Goal: Task Accomplishment & Management: Use online tool/utility

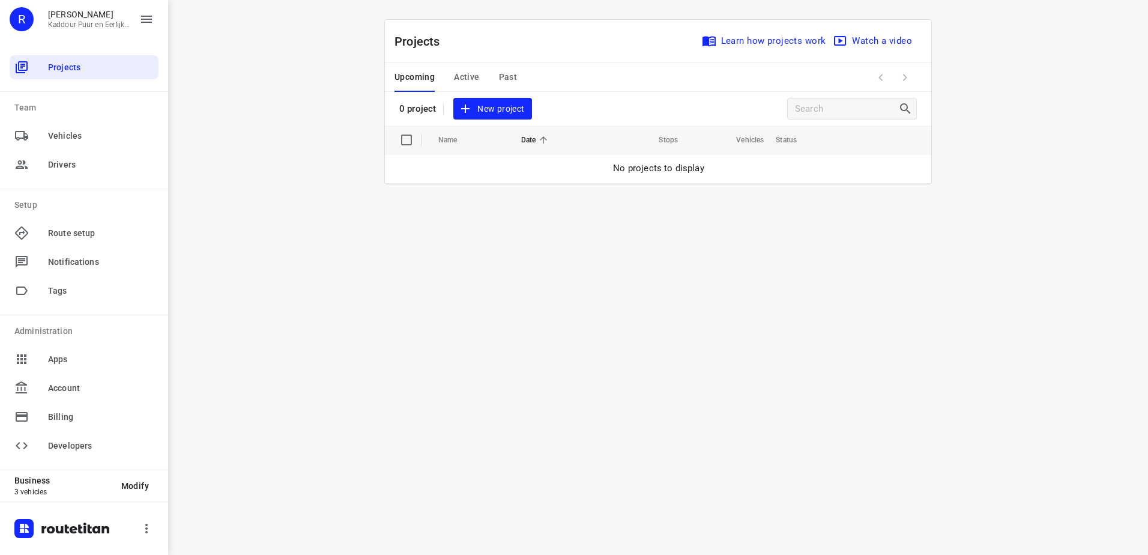
click at [482, 108] on span "New project" at bounding box center [493, 109] width 64 height 15
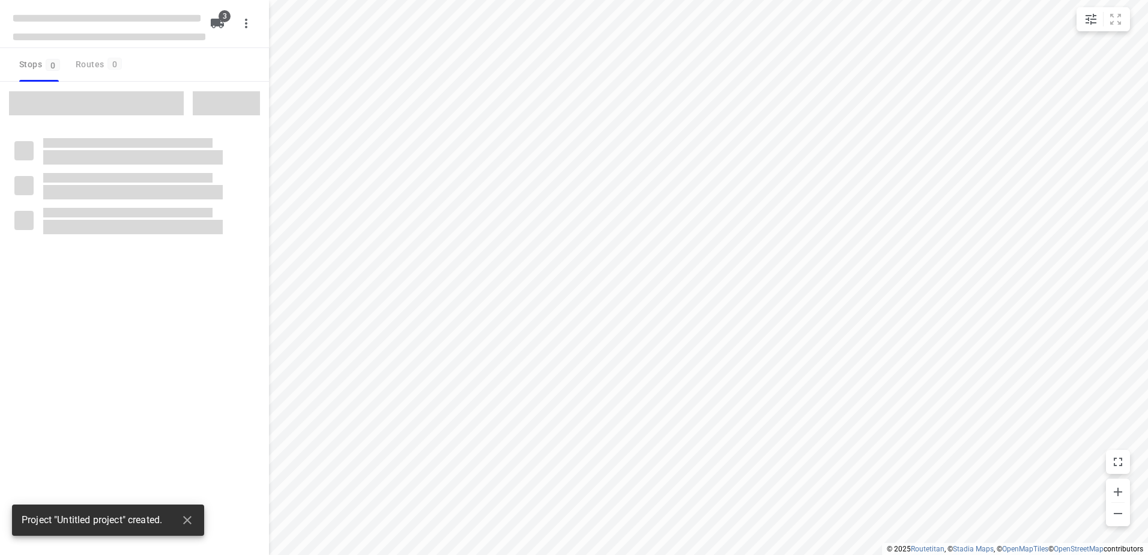
type input "distance"
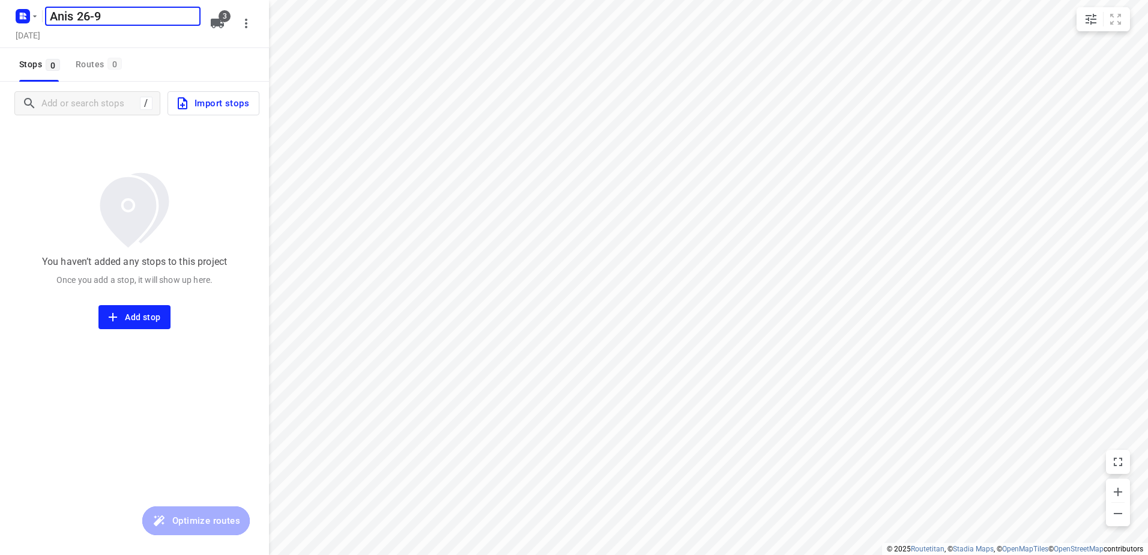
type input "Anis 26-9"
click at [226, 17] on span "3" at bounding box center [225, 16] width 12 height 12
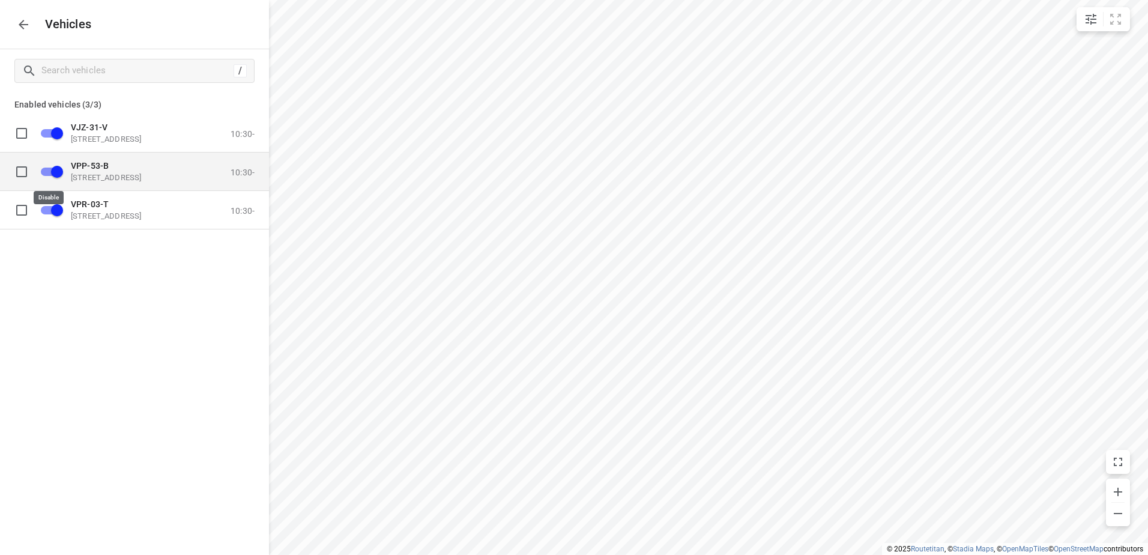
click at [58, 169] on input "grid" at bounding box center [57, 171] width 68 height 23
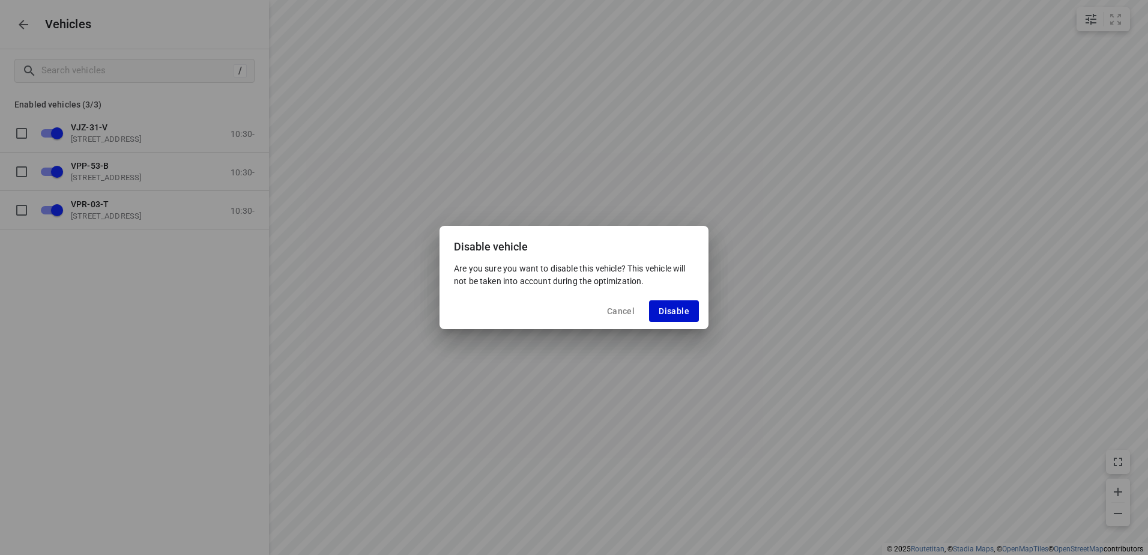
click at [664, 309] on span "Disable" at bounding box center [674, 311] width 31 height 10
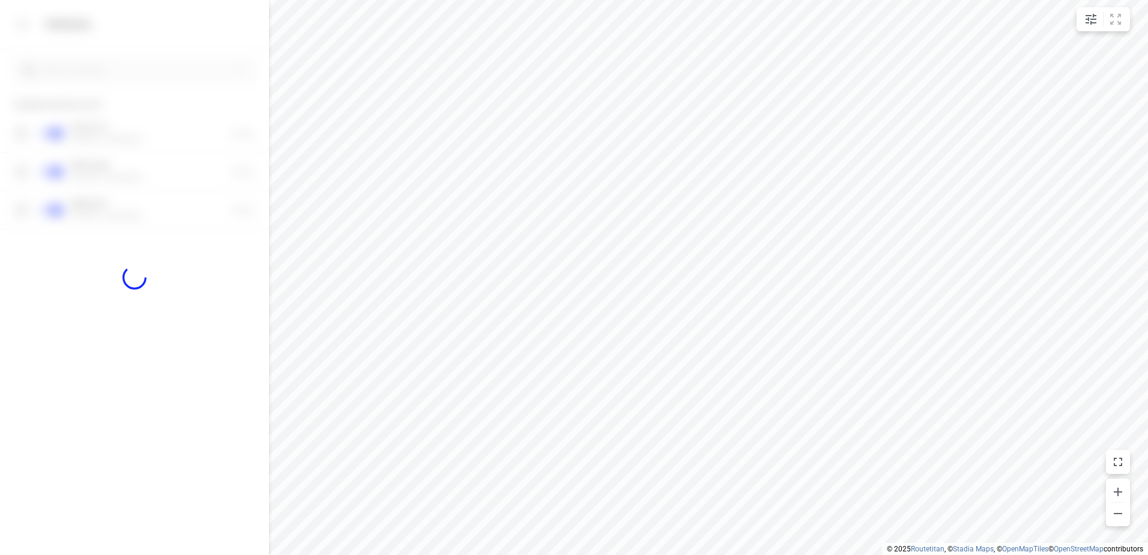
checkbox input "false"
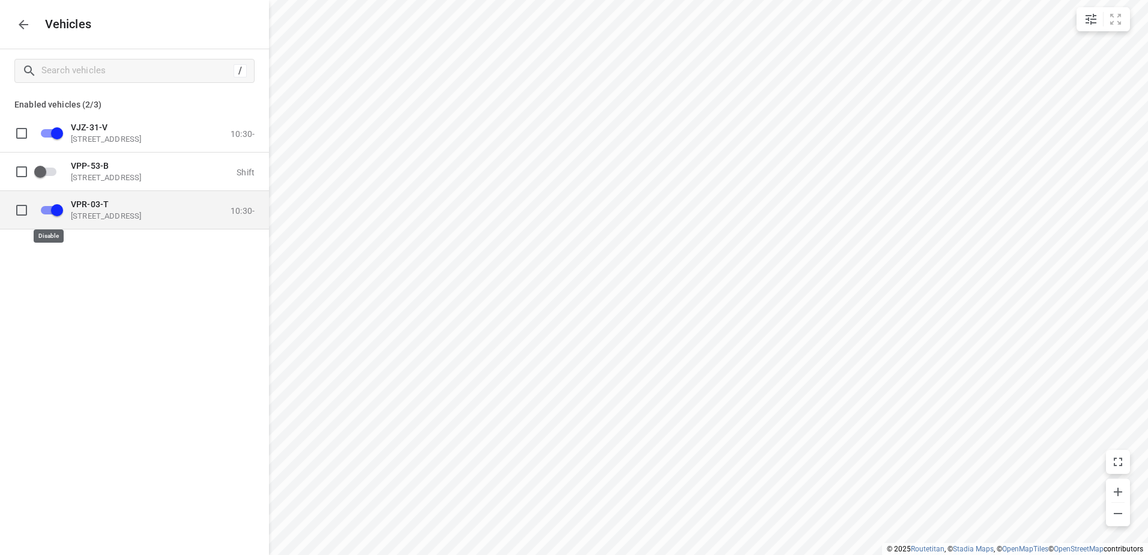
click at [44, 208] on input "grid" at bounding box center [57, 209] width 68 height 23
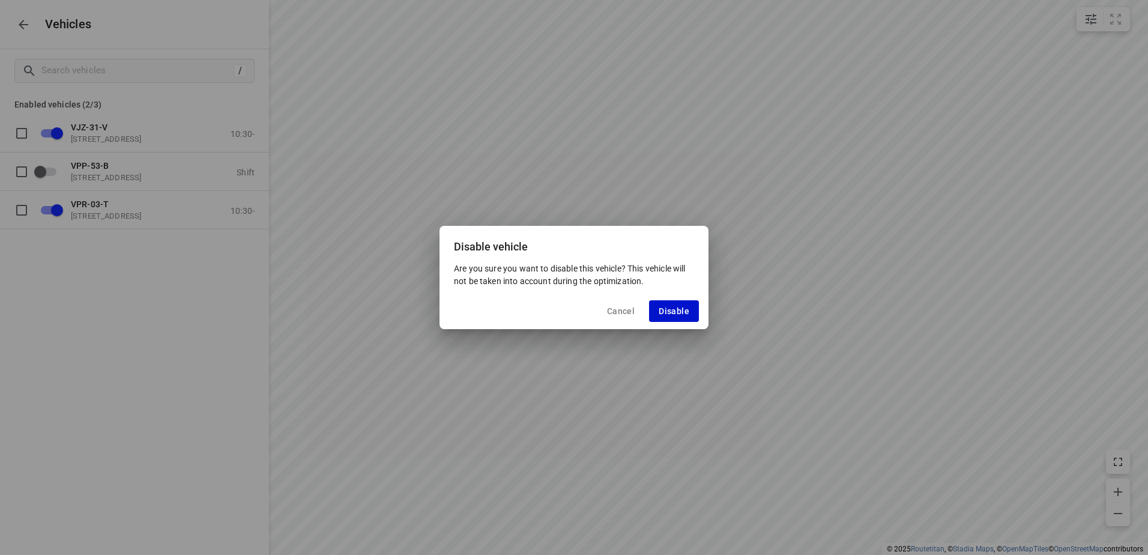
click at [665, 309] on span "Disable" at bounding box center [674, 311] width 31 height 10
checkbox input "false"
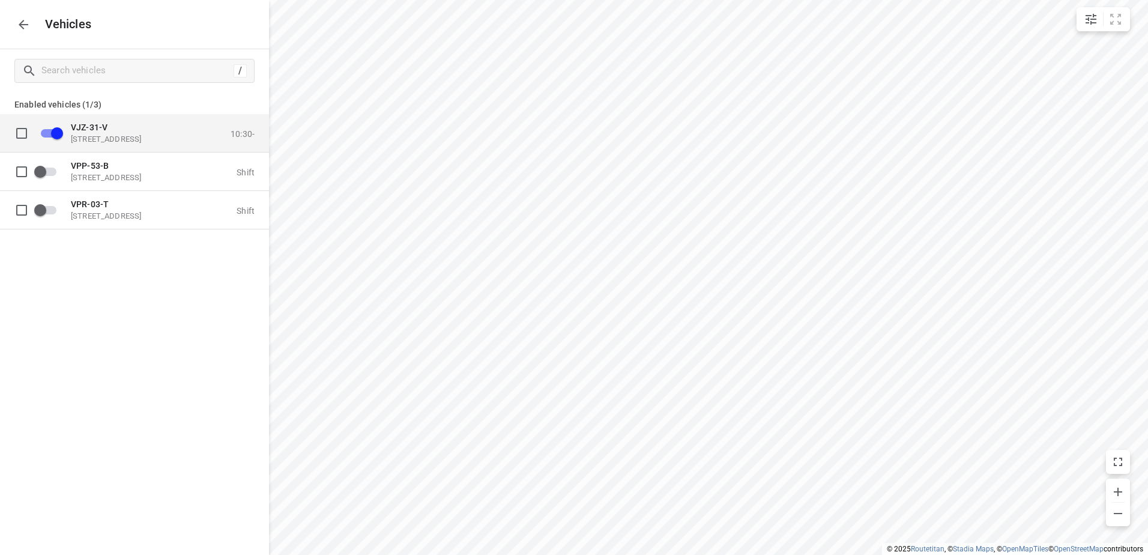
click at [91, 132] on div "VJZ-31-V [STREET_ADDRESS]" at bounding box center [131, 133] width 120 height 22
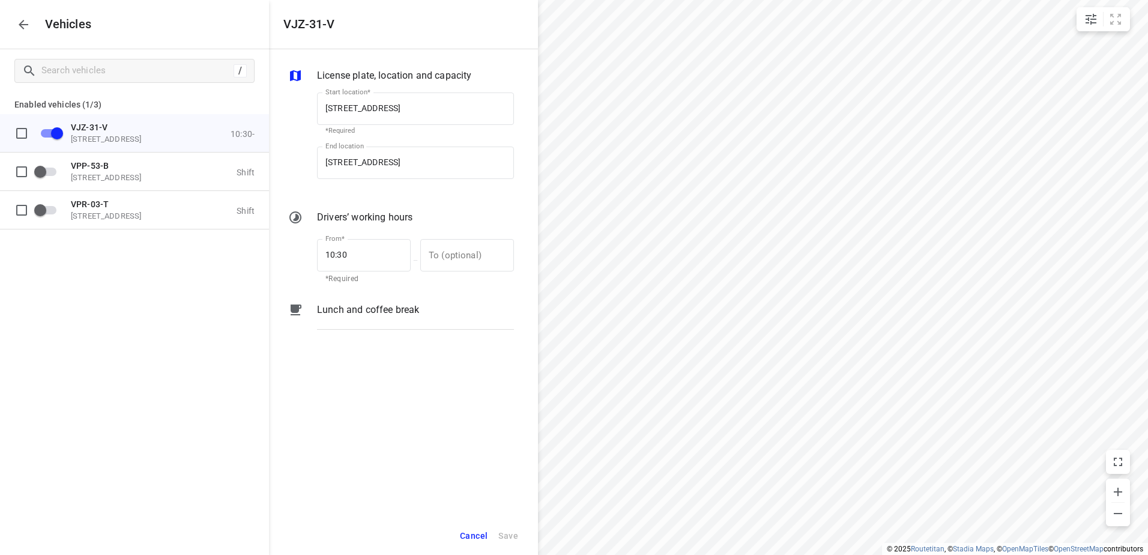
click at [371, 309] on p "Lunch and coffee break" at bounding box center [368, 310] width 102 height 14
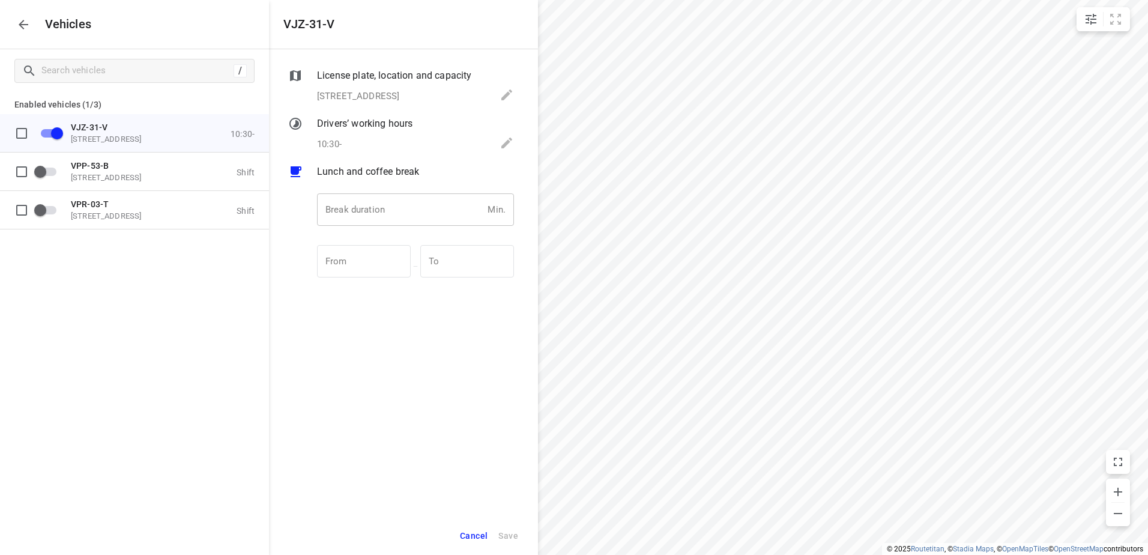
click at [381, 213] on input "number" at bounding box center [400, 209] width 166 height 32
type input "30"
click at [515, 535] on span "Save" at bounding box center [509, 536] width 20 height 15
click at [20, 23] on icon "button" at bounding box center [24, 25] width 10 height 10
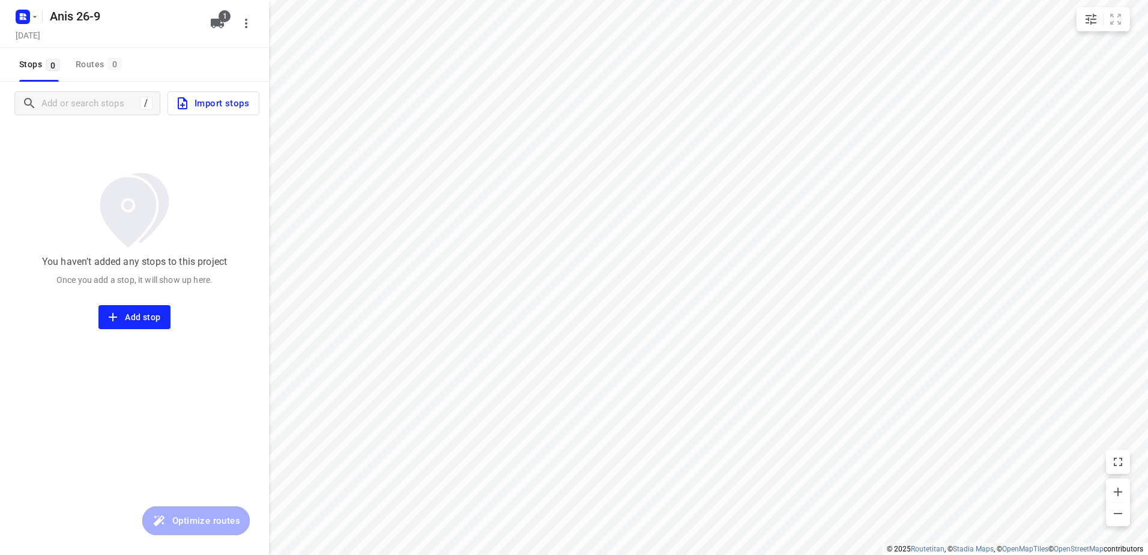
click at [212, 104] on span "Import stops" at bounding box center [212, 103] width 74 height 16
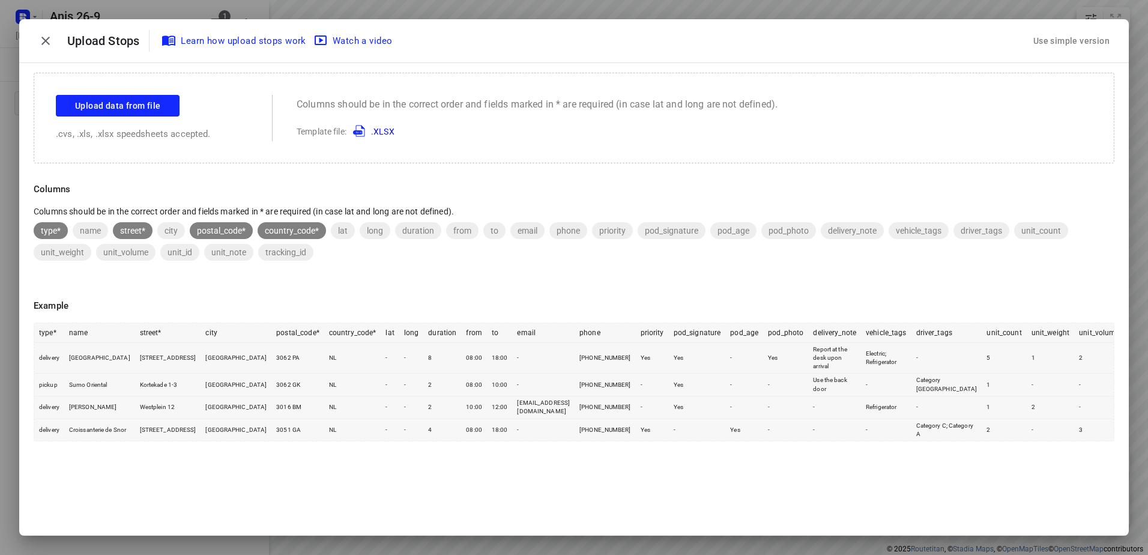
click at [1066, 42] on div "Use simple version" at bounding box center [1071, 41] width 81 height 20
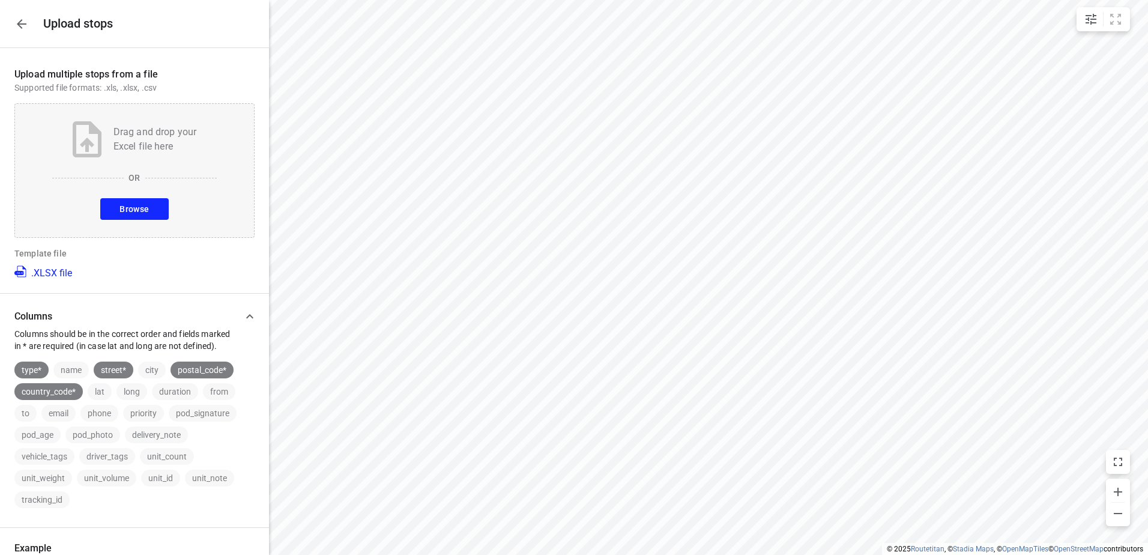
click at [134, 212] on span "Browse" at bounding box center [134, 209] width 29 height 15
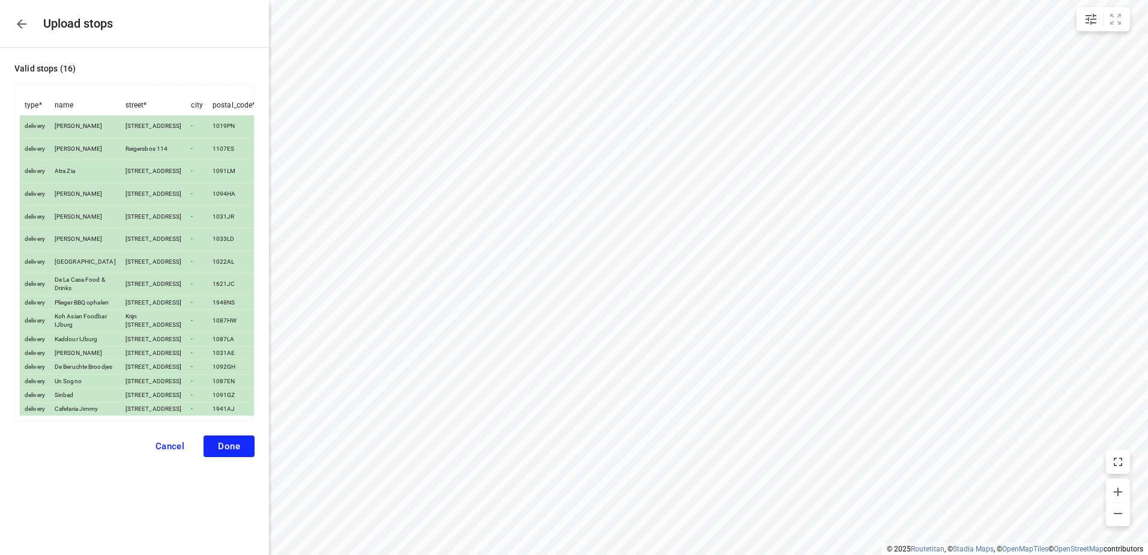
scroll to position [113, 0]
click at [227, 452] on span "Done" at bounding box center [229, 446] width 22 height 11
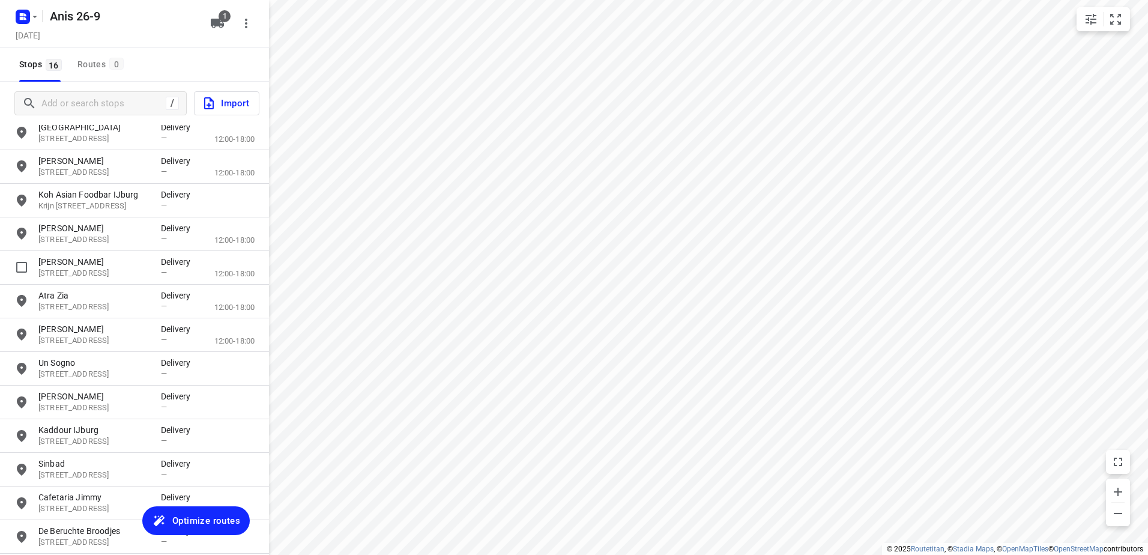
scroll to position [180, 0]
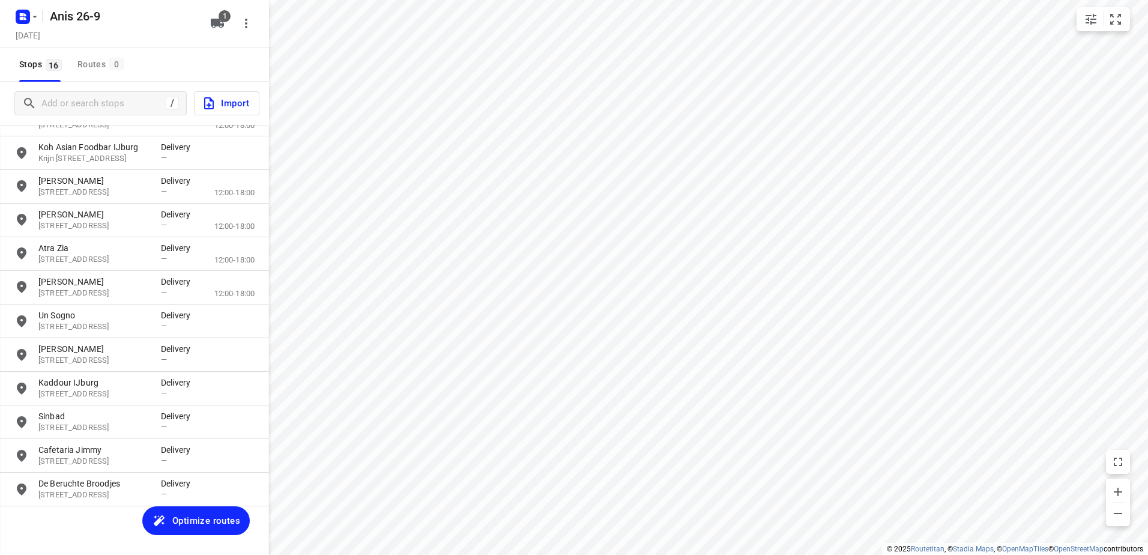
click at [209, 520] on span "Optimize routes" at bounding box center [206, 521] width 68 height 16
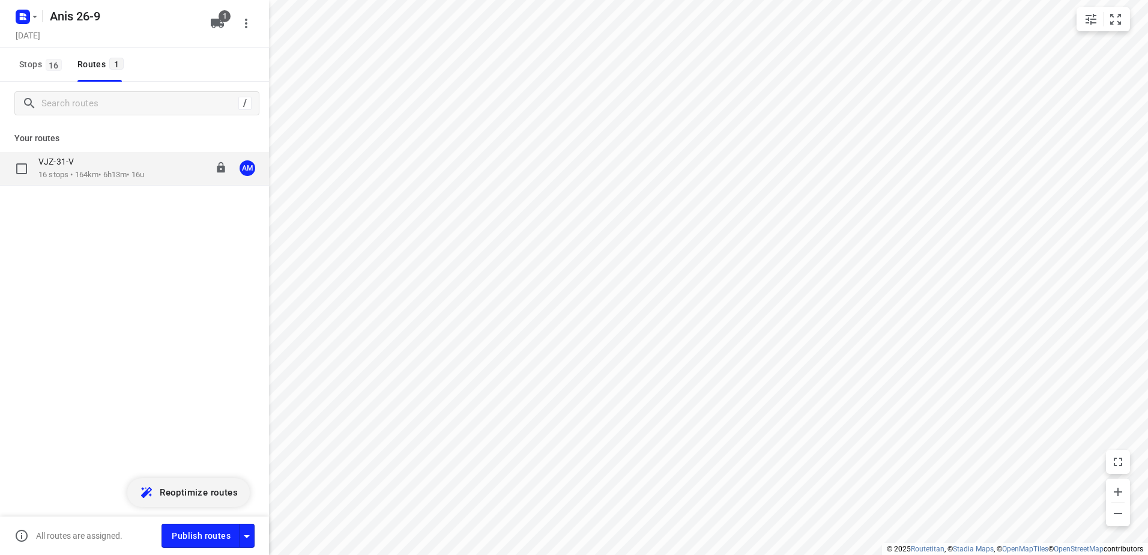
click at [94, 168] on div "VJZ-31-V" at bounding box center [91, 162] width 106 height 13
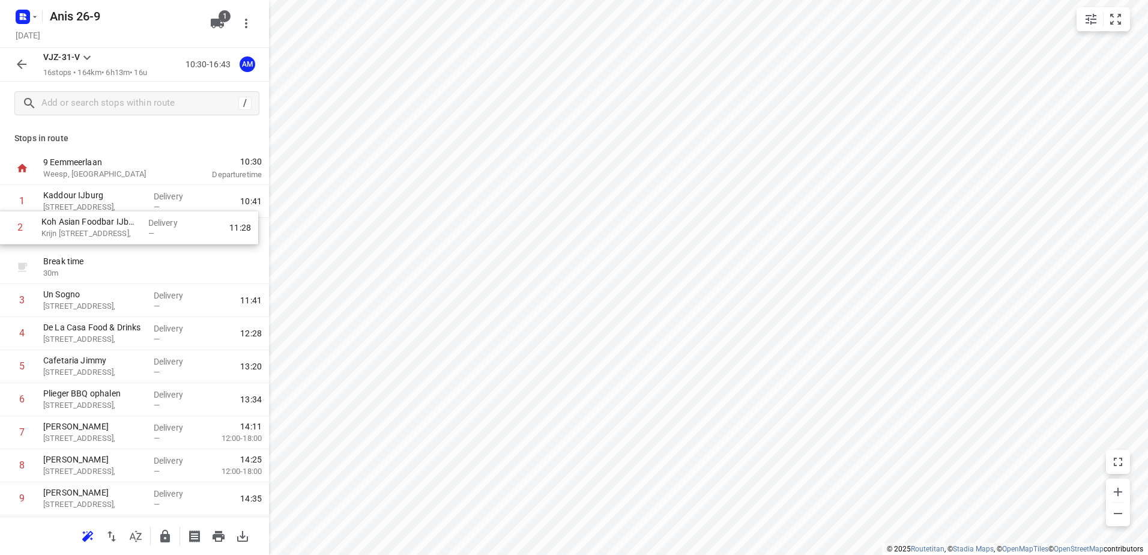
drag, startPoint x: 77, startPoint y: 268, endPoint x: 75, endPoint y: 226, distance: 42.1
click at [75, 226] on div "1 Kaddour IJburg [STREET_ADDRESS], Delivery — 10:41 Break time 30 m 2 Koh Asian…" at bounding box center [134, 466] width 269 height 562
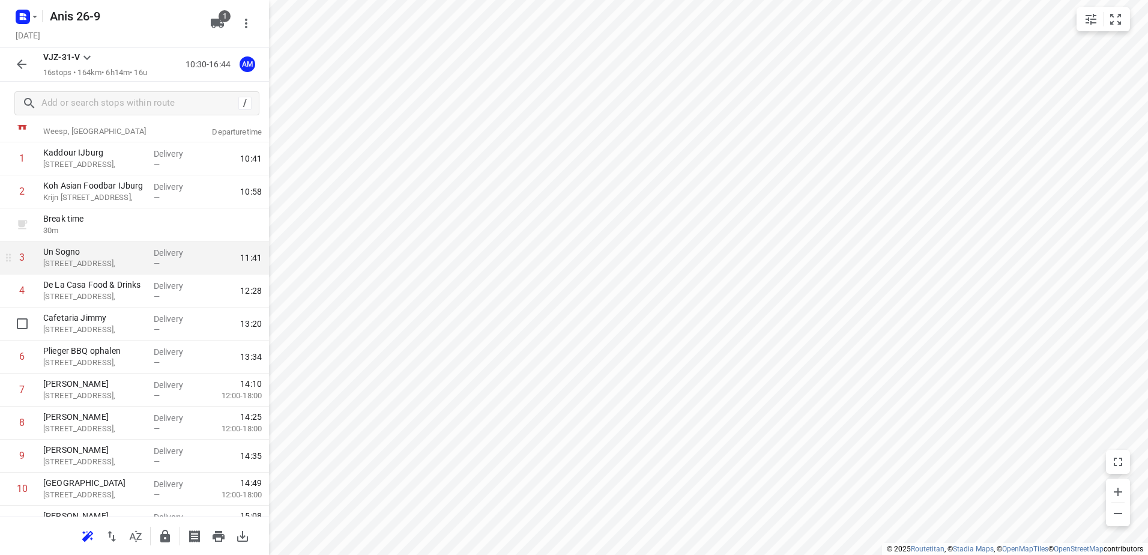
scroll to position [0, 0]
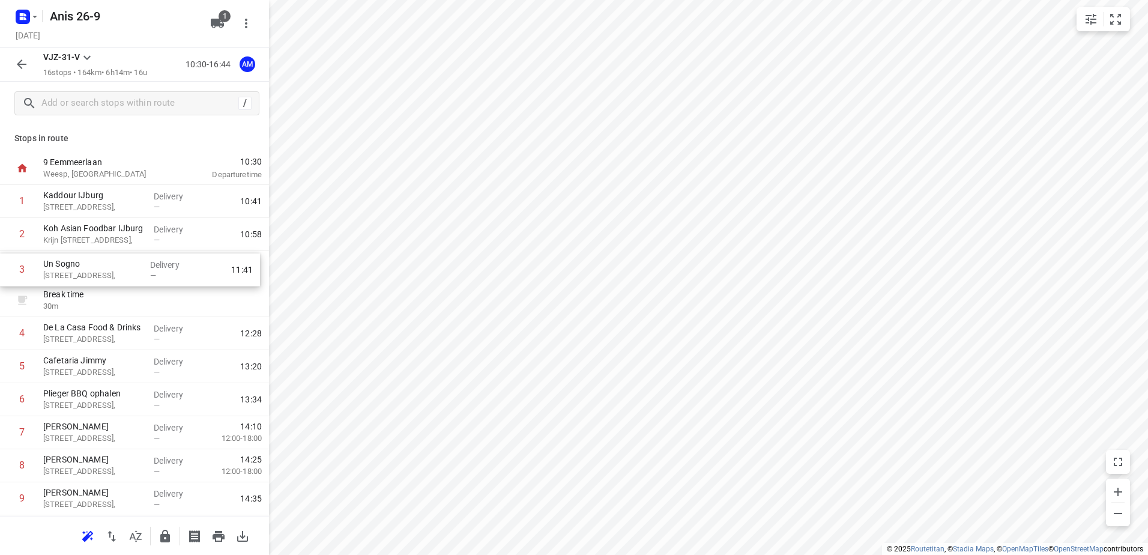
drag, startPoint x: 91, startPoint y: 306, endPoint x: 91, endPoint y: 265, distance: 41.4
click at [91, 265] on div "1 Kaddour IJburg Pampuslaan 22, Delivery — 10:41 2 Koh Asian Foodbar IJburg [PE…" at bounding box center [134, 466] width 269 height 562
click at [34, 16] on icon "button" at bounding box center [35, 17] width 4 height 2
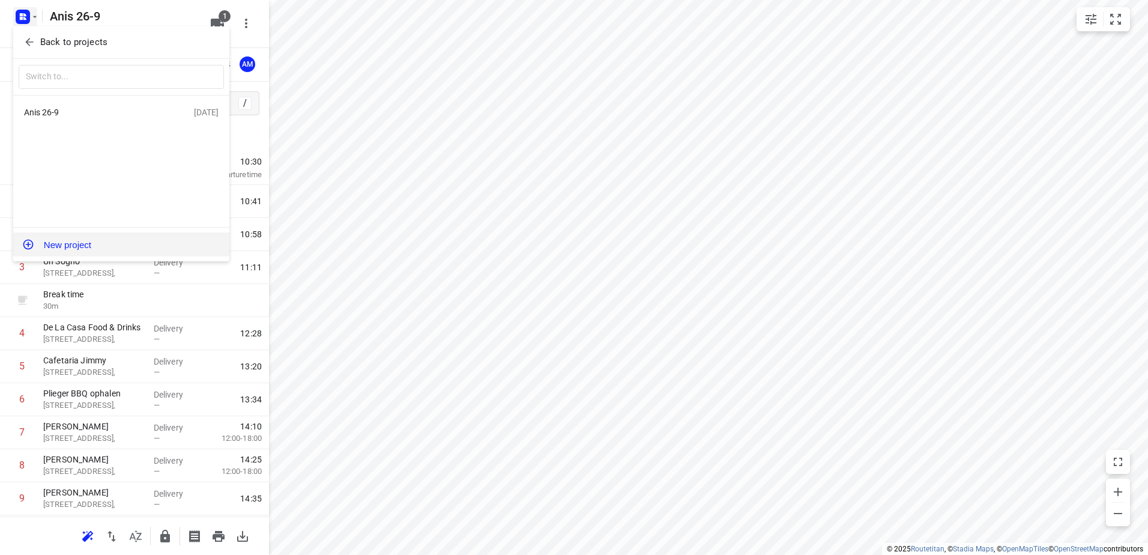
click at [58, 247] on button "New project" at bounding box center [121, 244] width 216 height 24
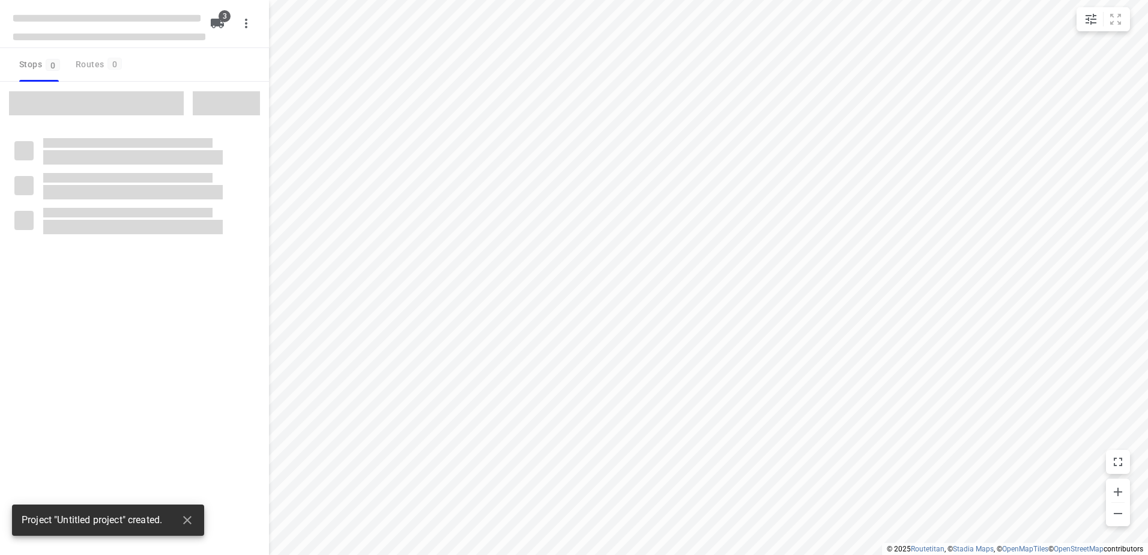
type input "distance"
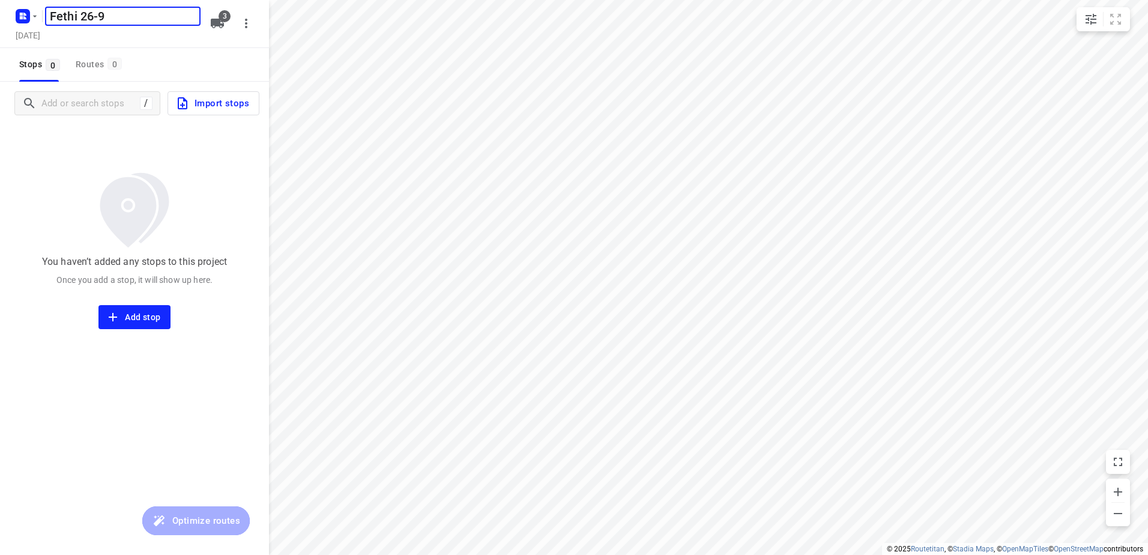
type input "Fethi 26-9"
click at [222, 23] on icon "button" at bounding box center [217, 24] width 13 height 10
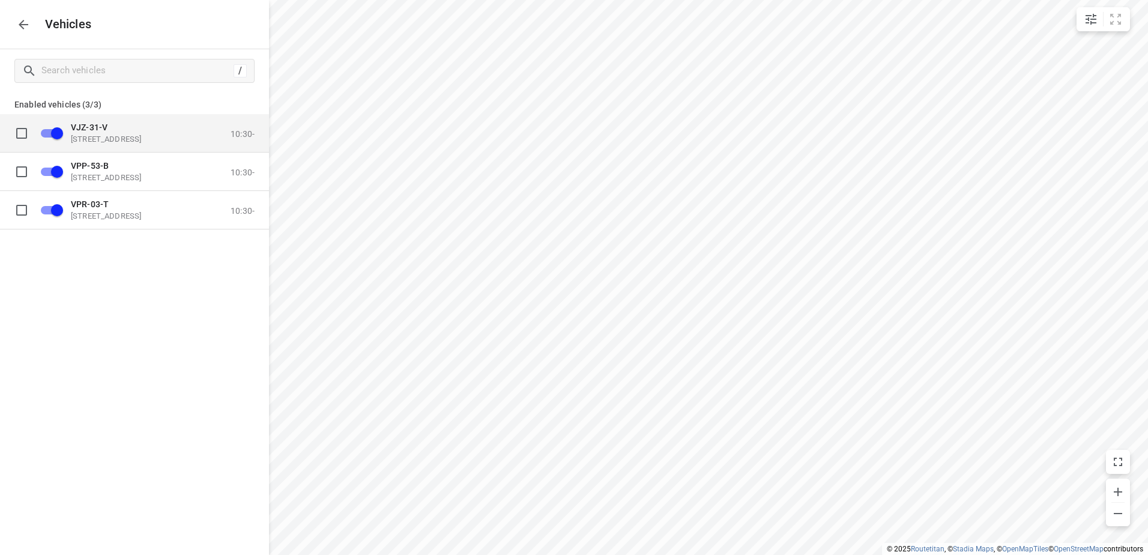
click at [55, 130] on input "grid" at bounding box center [57, 132] width 68 height 23
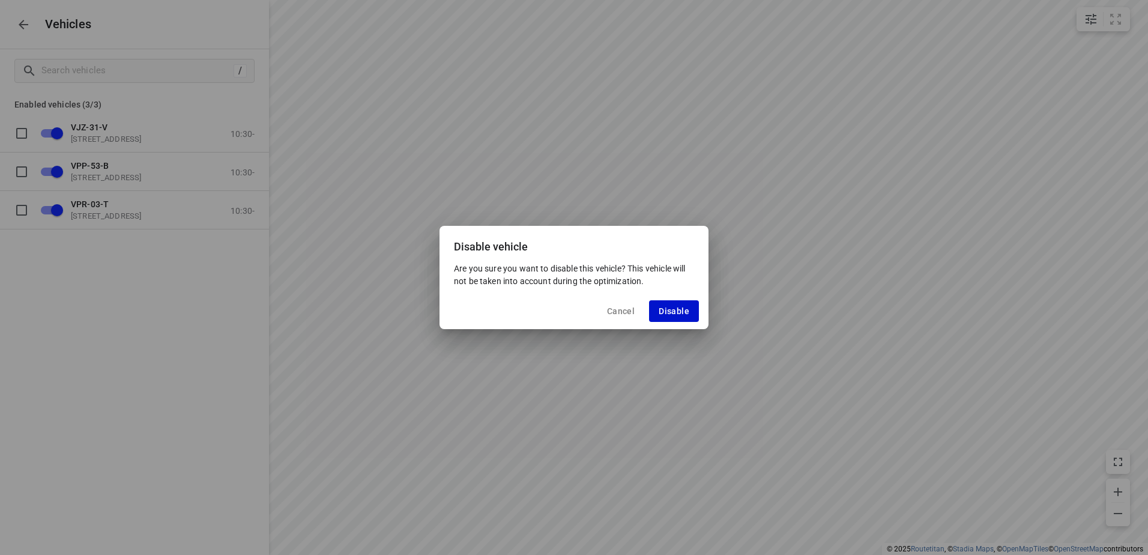
click at [677, 310] on span "Disable" at bounding box center [674, 311] width 31 height 10
checkbox input "false"
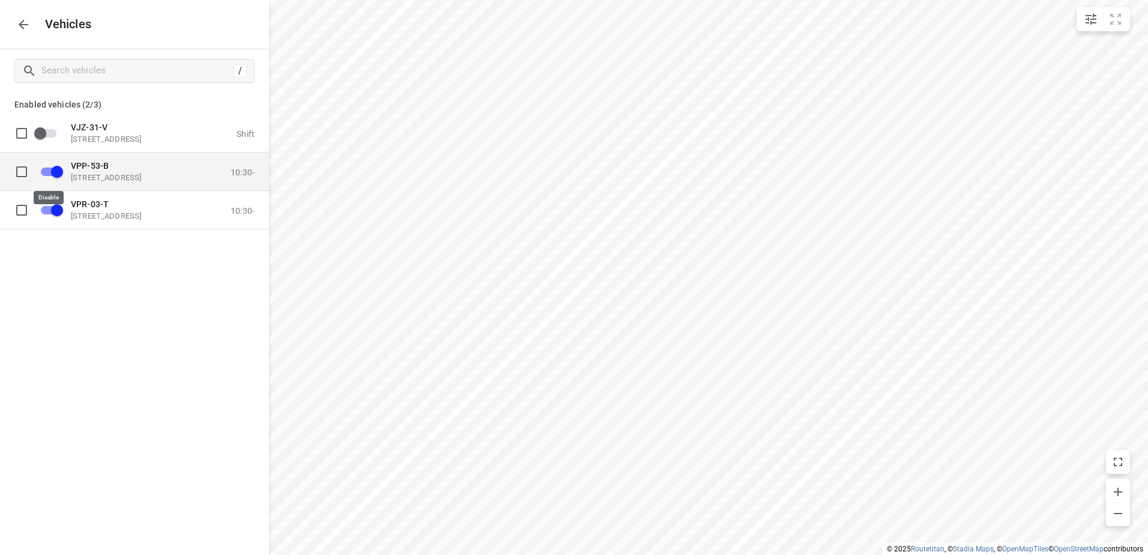
click at [59, 173] on input "grid" at bounding box center [57, 171] width 68 height 23
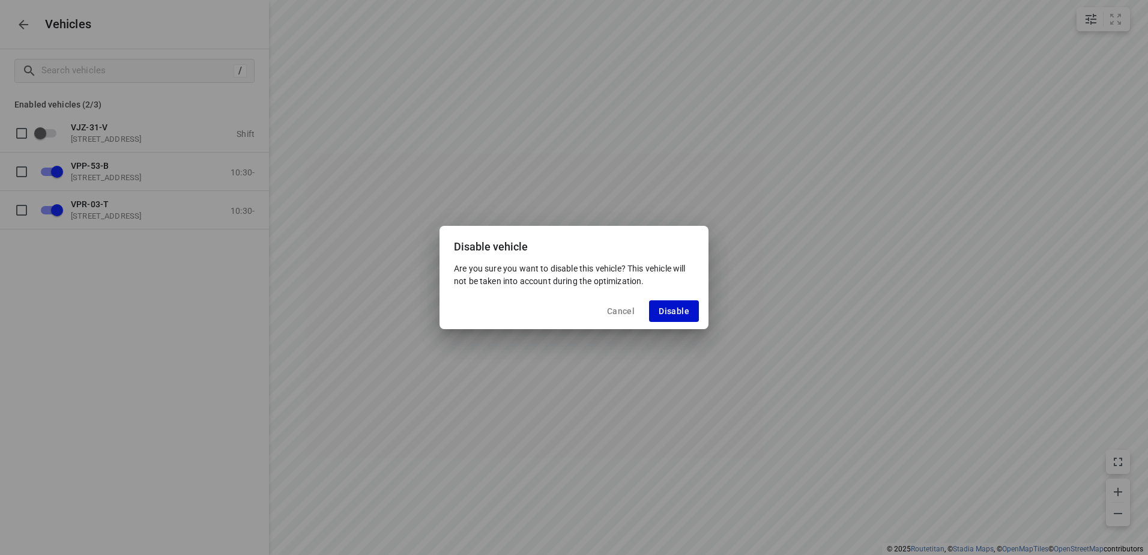
click at [691, 311] on button "Disable" at bounding box center [674, 311] width 50 height 22
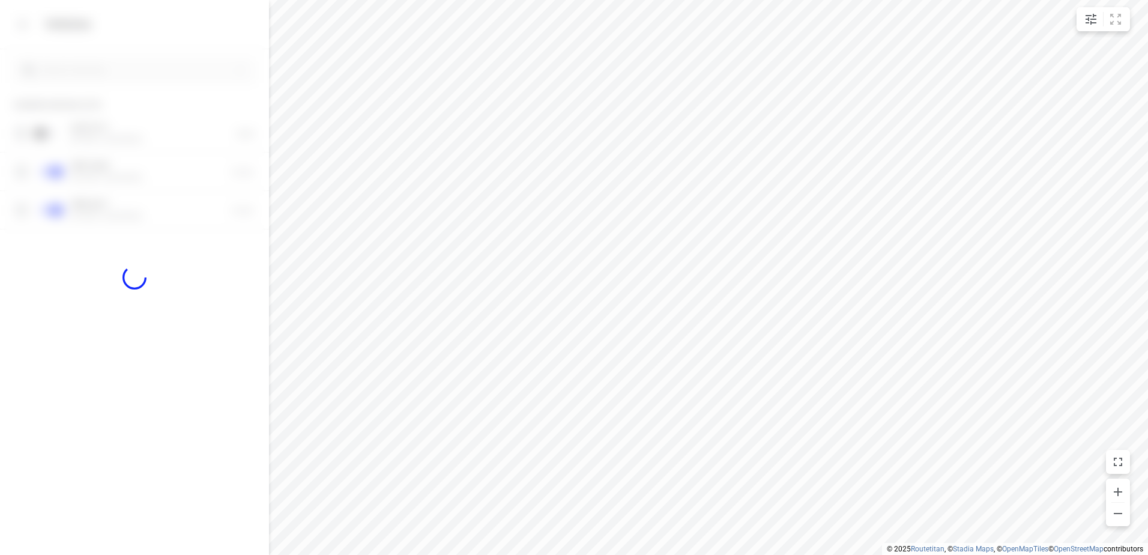
checkbox input "false"
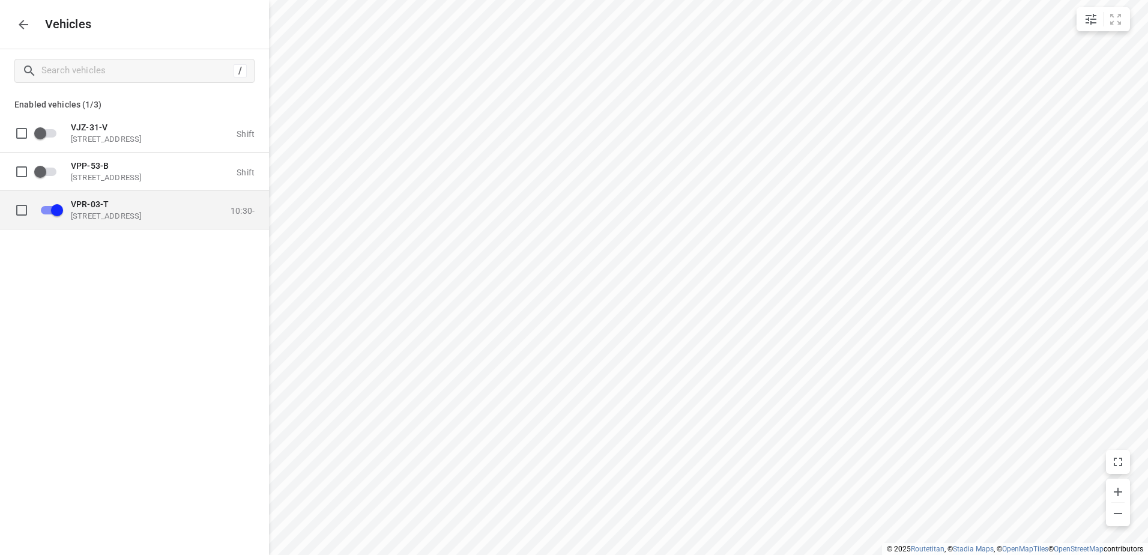
click at [105, 217] on p "[STREET_ADDRESS]" at bounding box center [131, 216] width 120 height 10
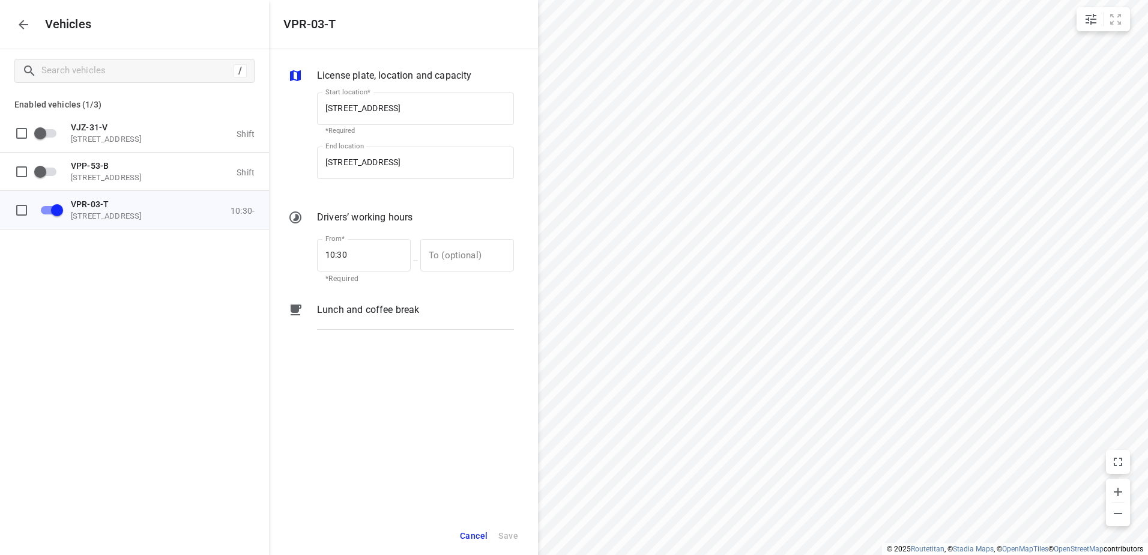
click at [357, 314] on p "Lunch and coffee break" at bounding box center [368, 310] width 102 height 14
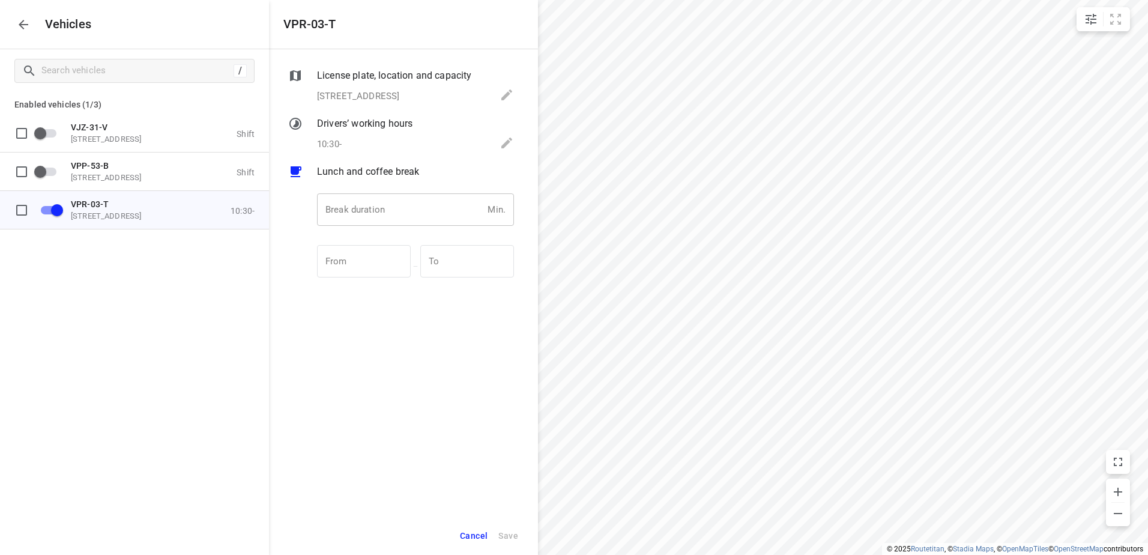
click at [378, 198] on input "number" at bounding box center [400, 209] width 166 height 32
type input "30"
click at [505, 536] on span "Save" at bounding box center [509, 536] width 20 height 15
click at [28, 29] on icon "button" at bounding box center [23, 24] width 14 height 14
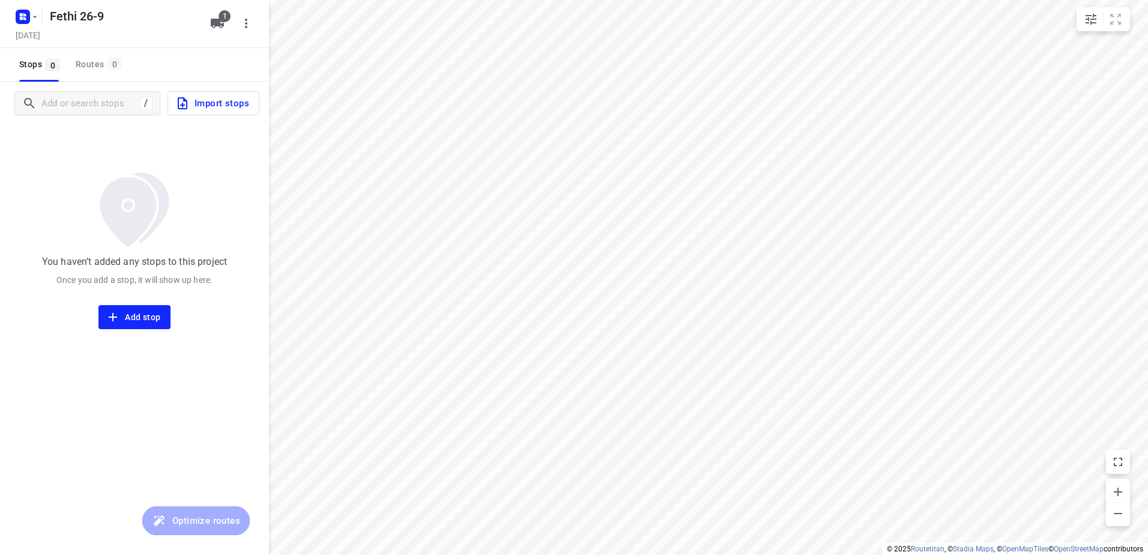
click at [214, 102] on span "Import stops" at bounding box center [212, 103] width 74 height 16
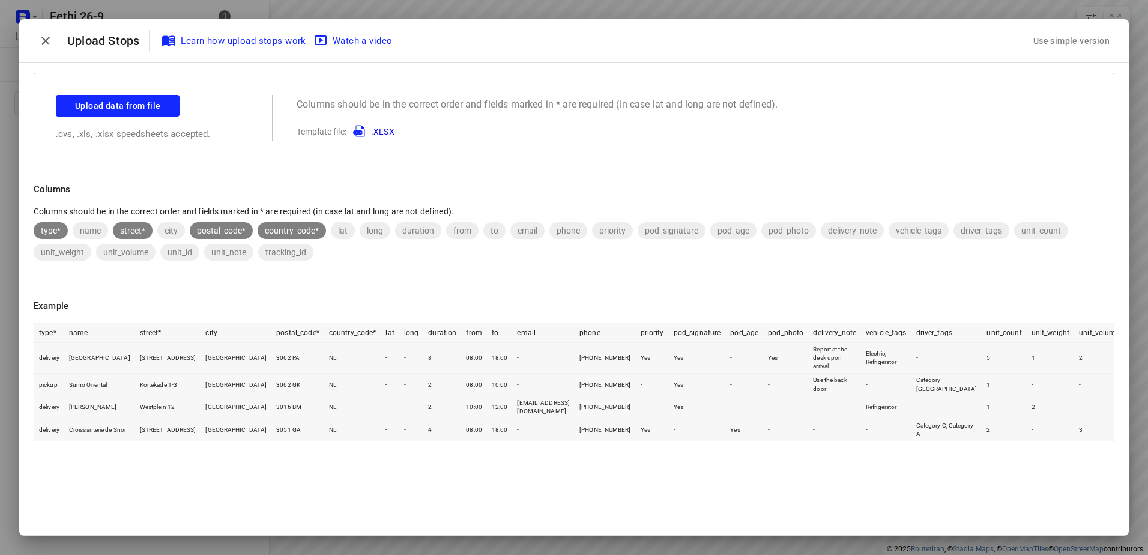
click at [1077, 35] on div "Use simple version" at bounding box center [1071, 41] width 81 height 20
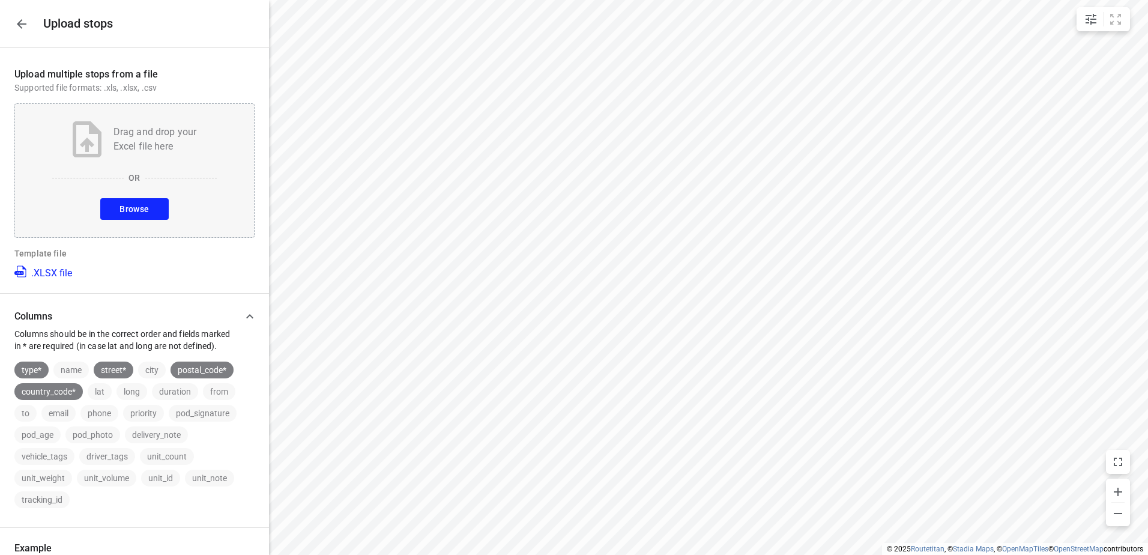
click at [142, 198] on div "Drag and drop your Excel file here OR Browse" at bounding box center [134, 170] width 240 height 135
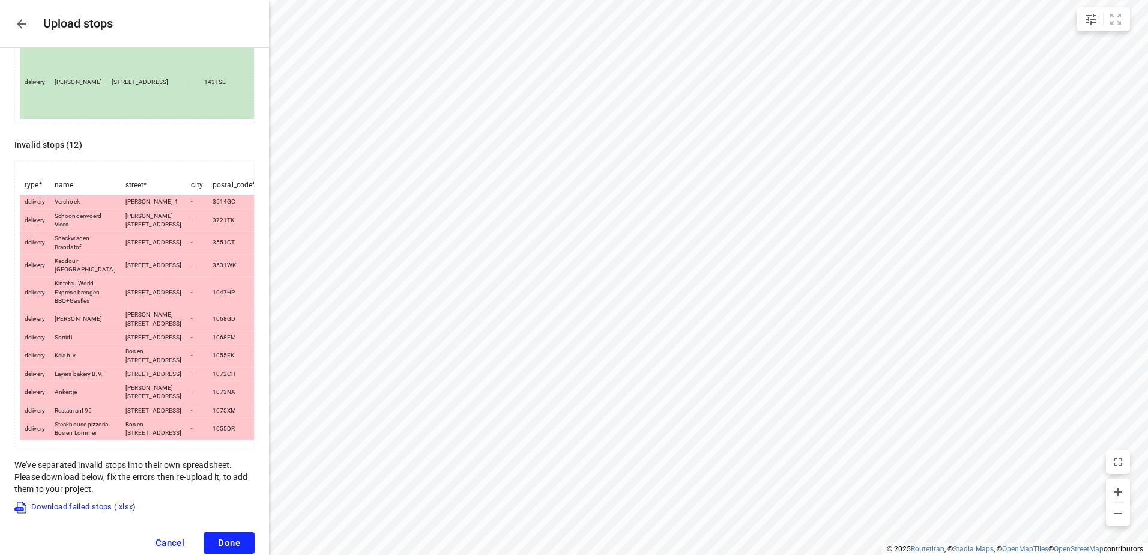
scroll to position [922, 0]
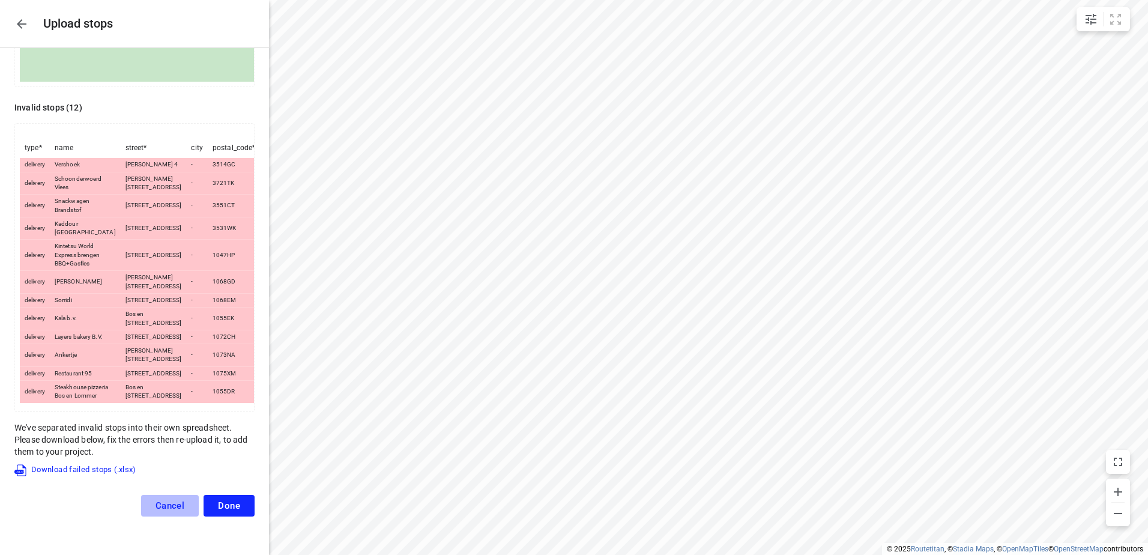
click at [160, 501] on span "Cancel" at bounding box center [170, 505] width 29 height 11
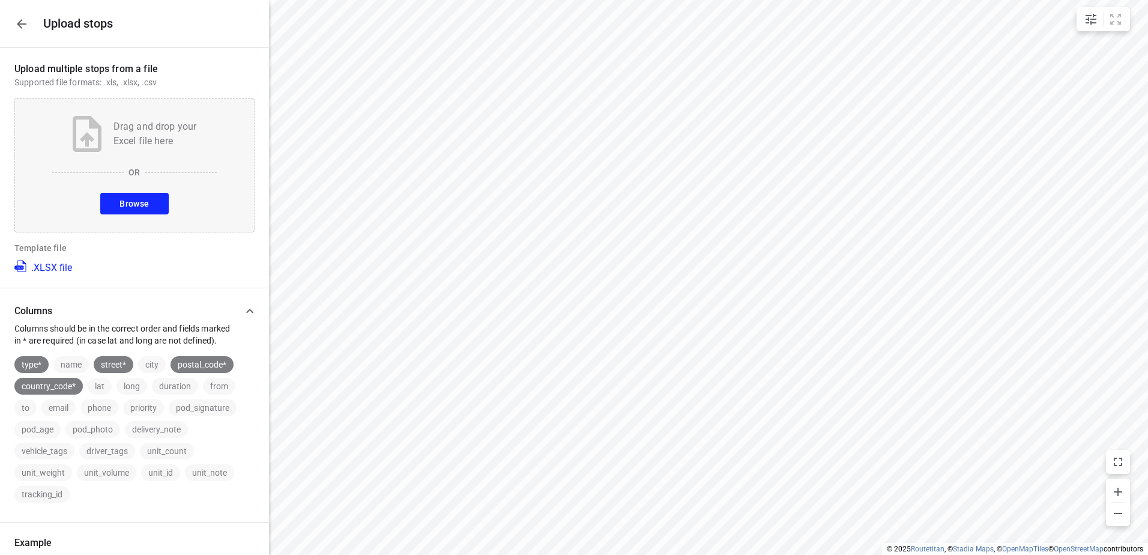
scroll to position [0, 0]
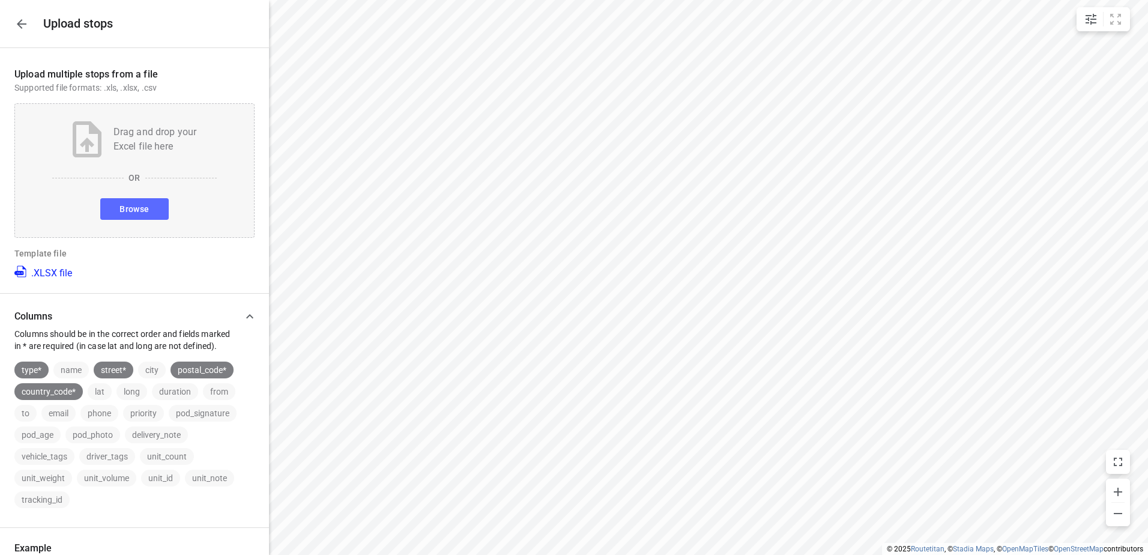
click at [133, 210] on span "Browse" at bounding box center [134, 209] width 29 height 15
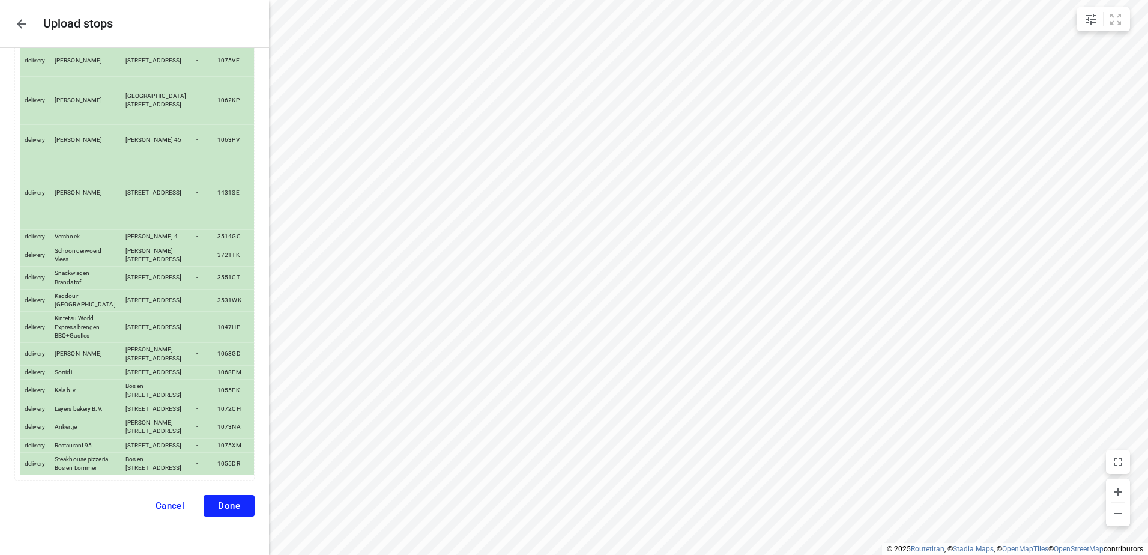
scroll to position [756, 0]
click at [218, 502] on span "Done" at bounding box center [229, 505] width 22 height 11
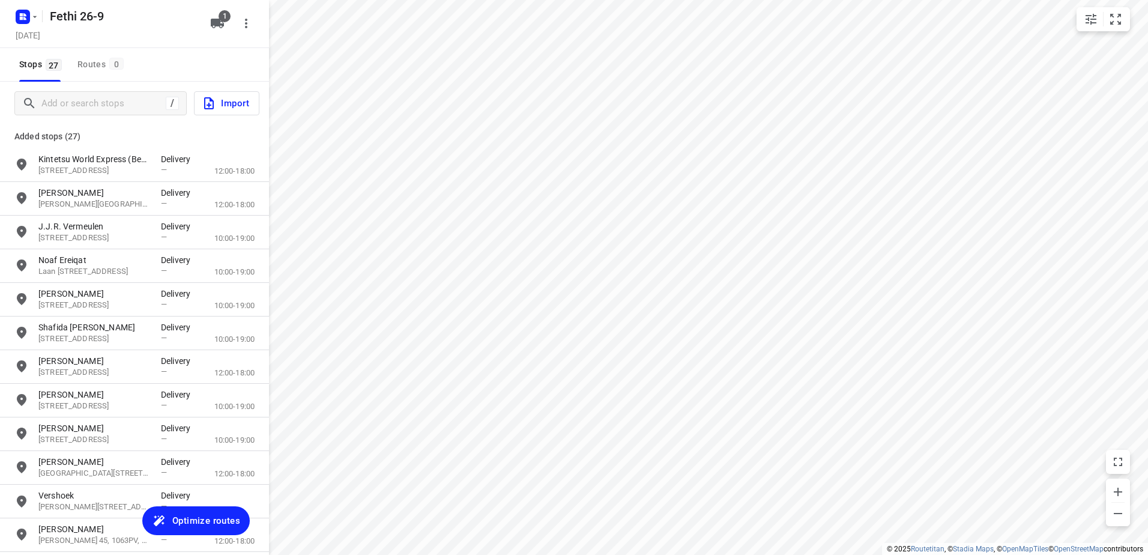
click at [186, 515] on span "Optimize routes" at bounding box center [206, 521] width 68 height 16
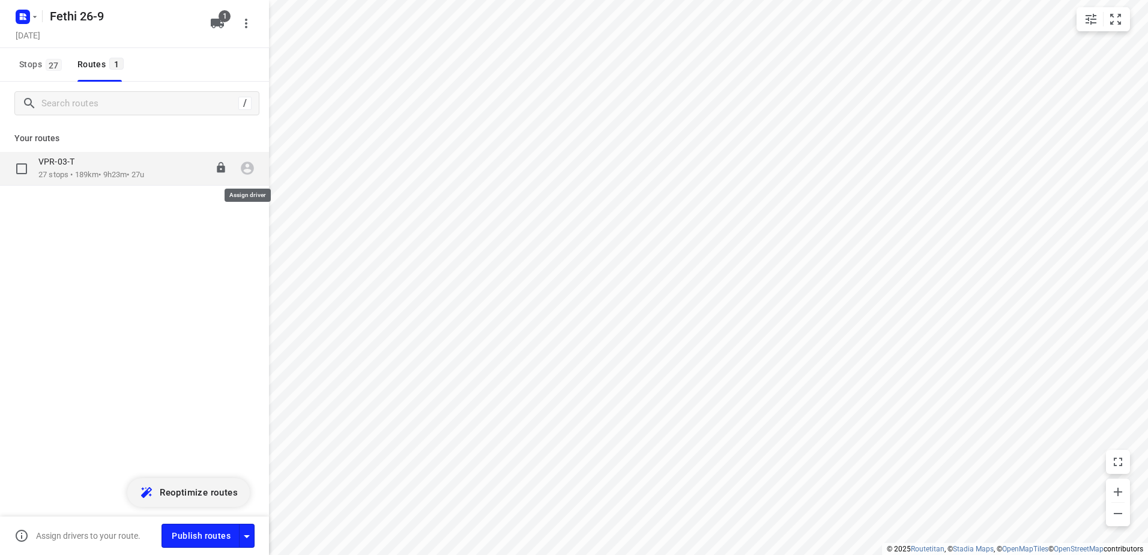
click at [241, 168] on icon "button" at bounding box center [247, 168] width 13 height 13
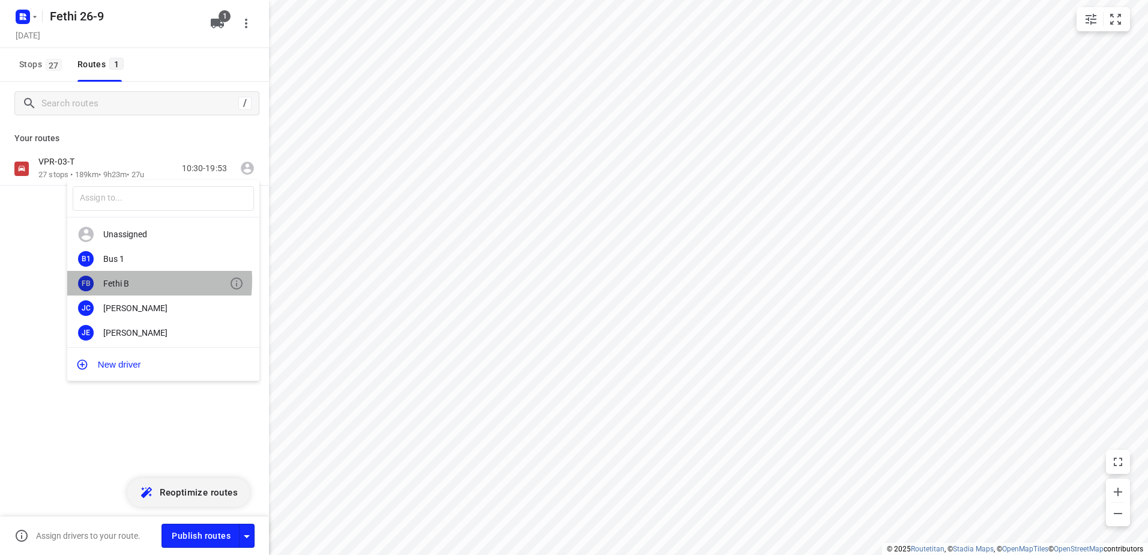
click at [126, 280] on div "Fethi B" at bounding box center [166, 284] width 126 height 10
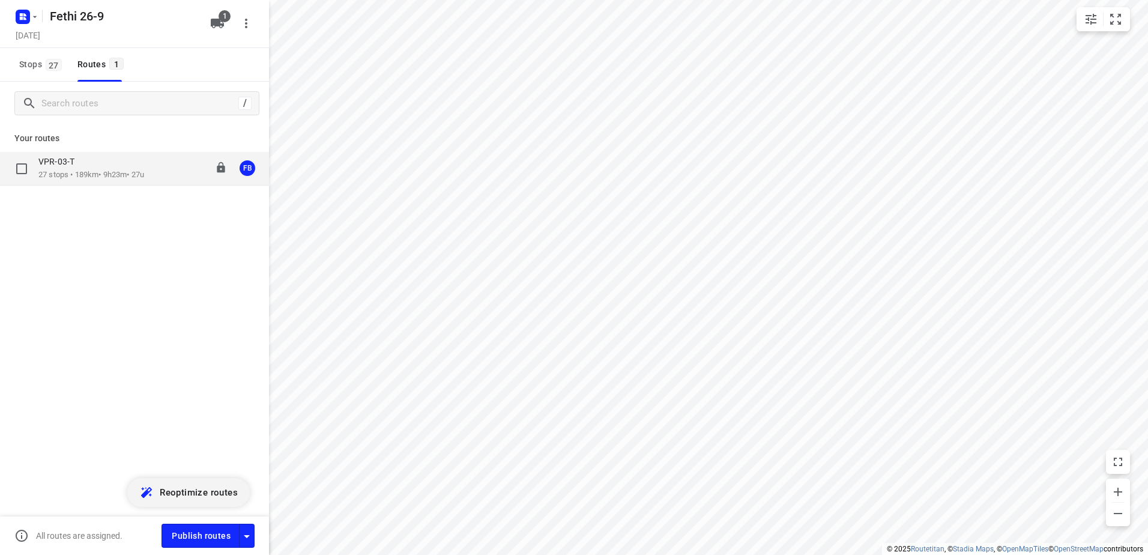
click at [68, 172] on p "27 stops • 189km • 9h23m • 27u" at bounding box center [91, 174] width 106 height 11
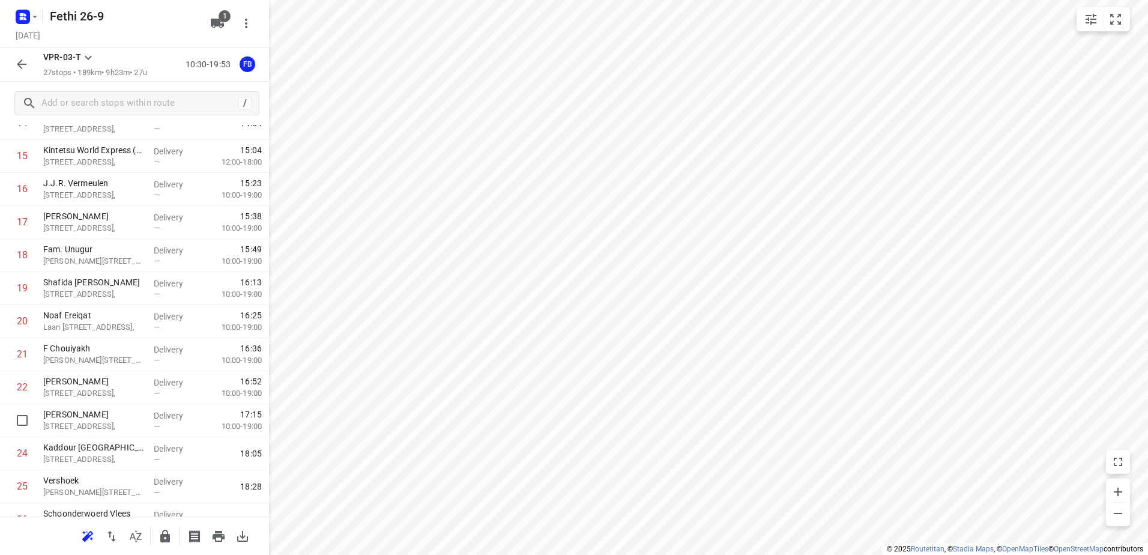
scroll to position [626, 0]
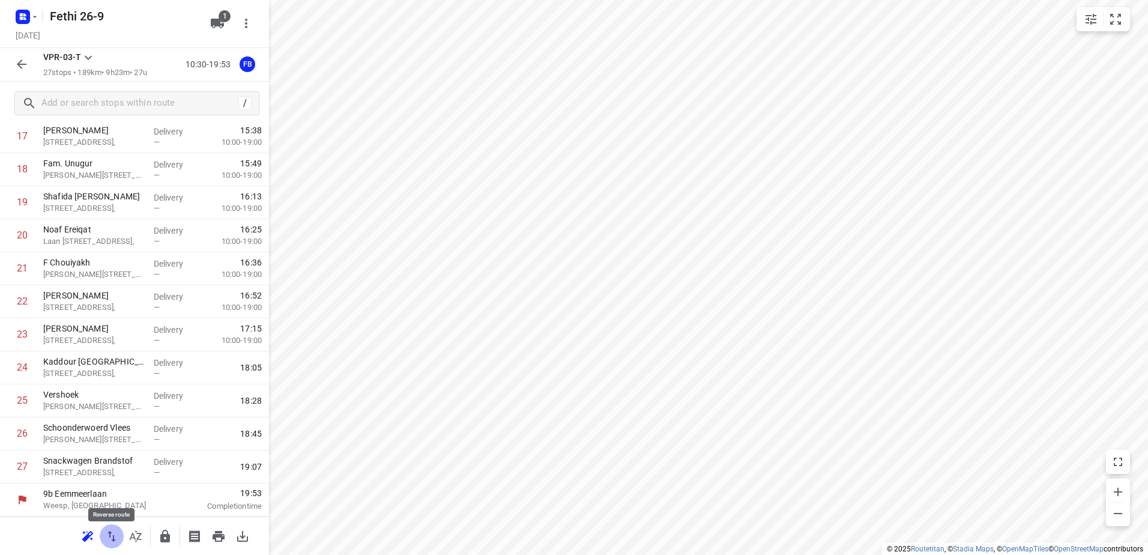
click at [112, 533] on icon "button" at bounding box center [112, 536] width 8 height 11
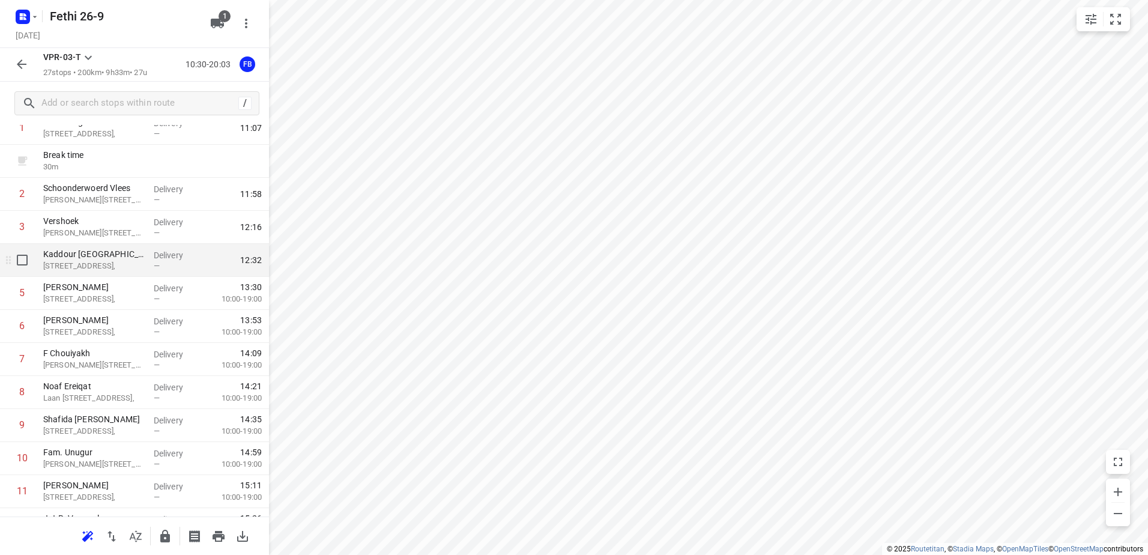
scroll to position [0, 0]
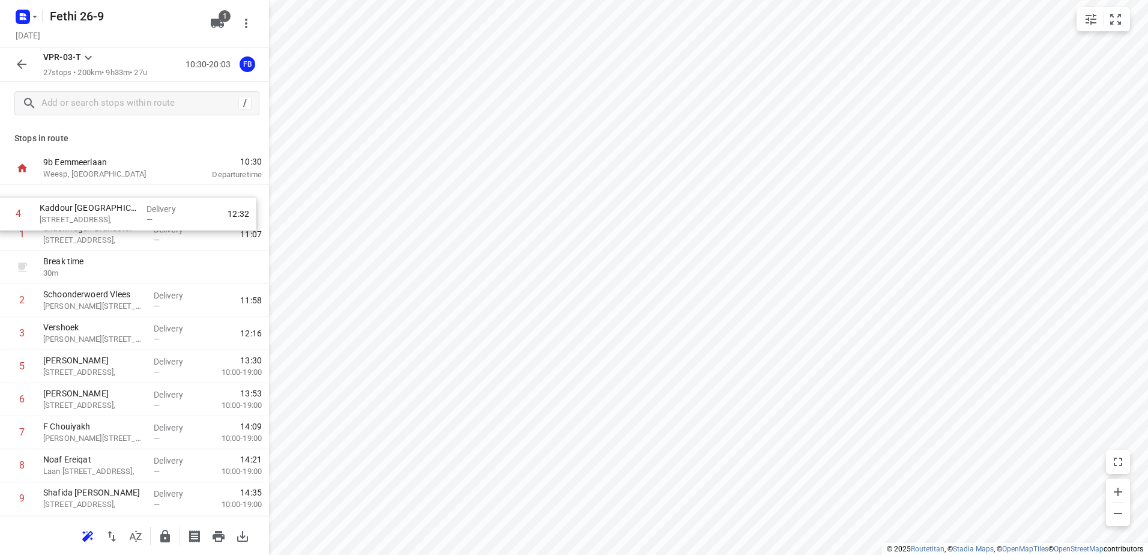
drag, startPoint x: 99, startPoint y: 341, endPoint x: 96, endPoint y: 214, distance: 126.2
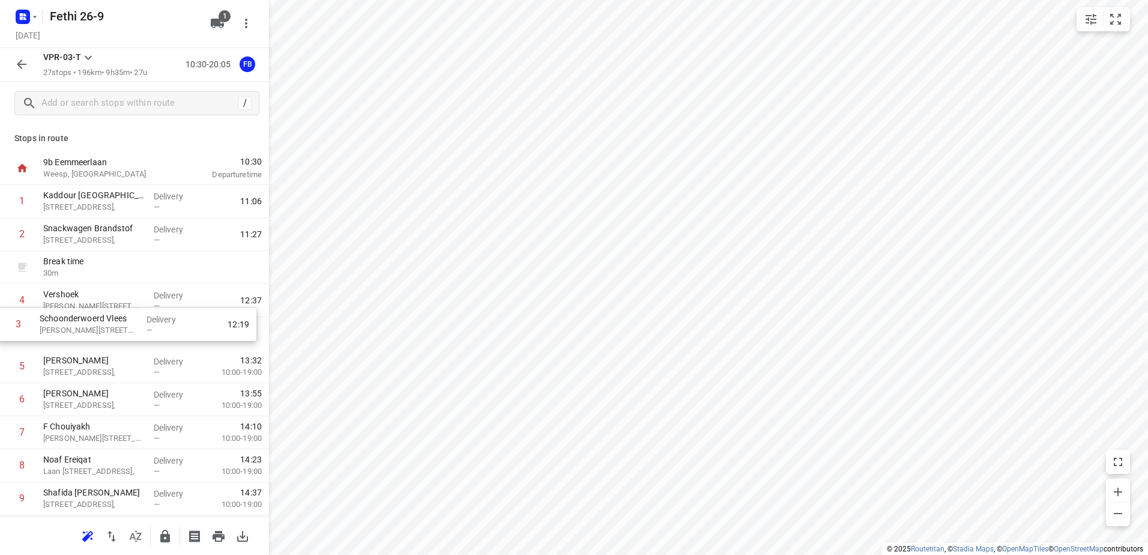
drag, startPoint x: 91, startPoint y: 320, endPoint x: 89, endPoint y: 333, distance: 13.9
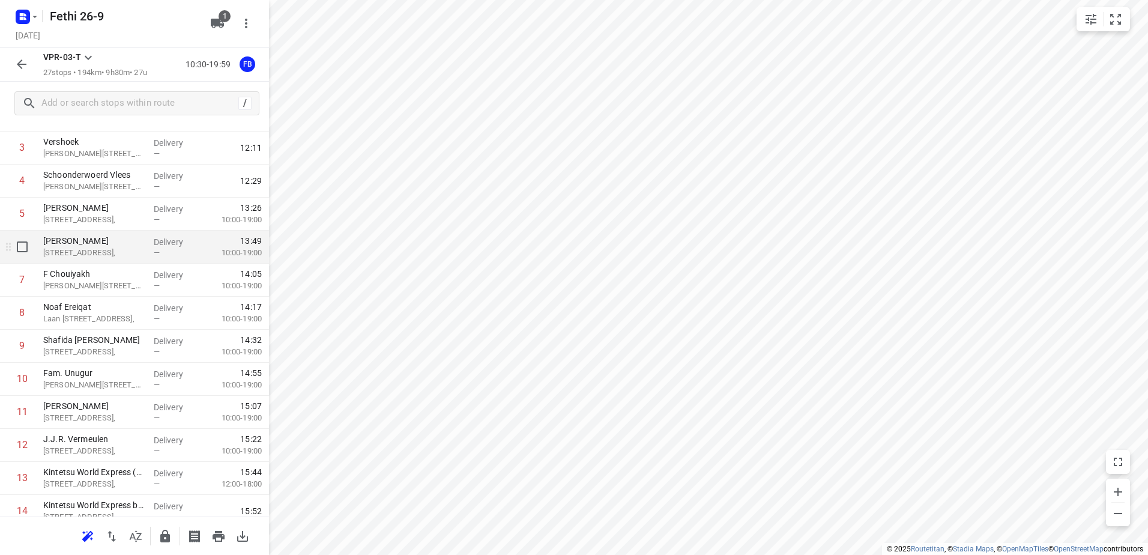
scroll to position [180, 0]
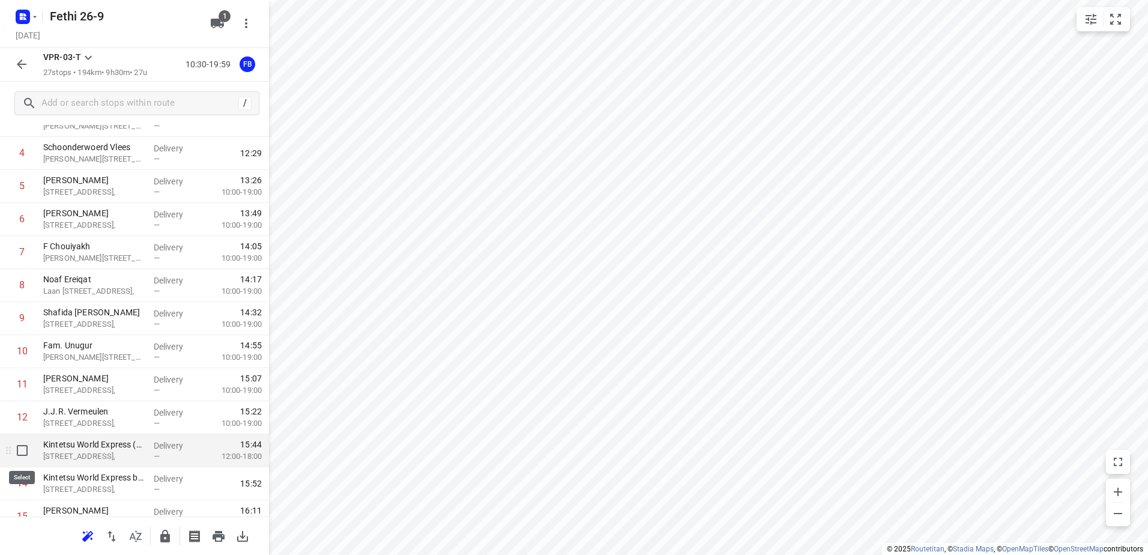
click at [23, 452] on input "checkbox" at bounding box center [22, 450] width 24 height 24
checkbox input "true"
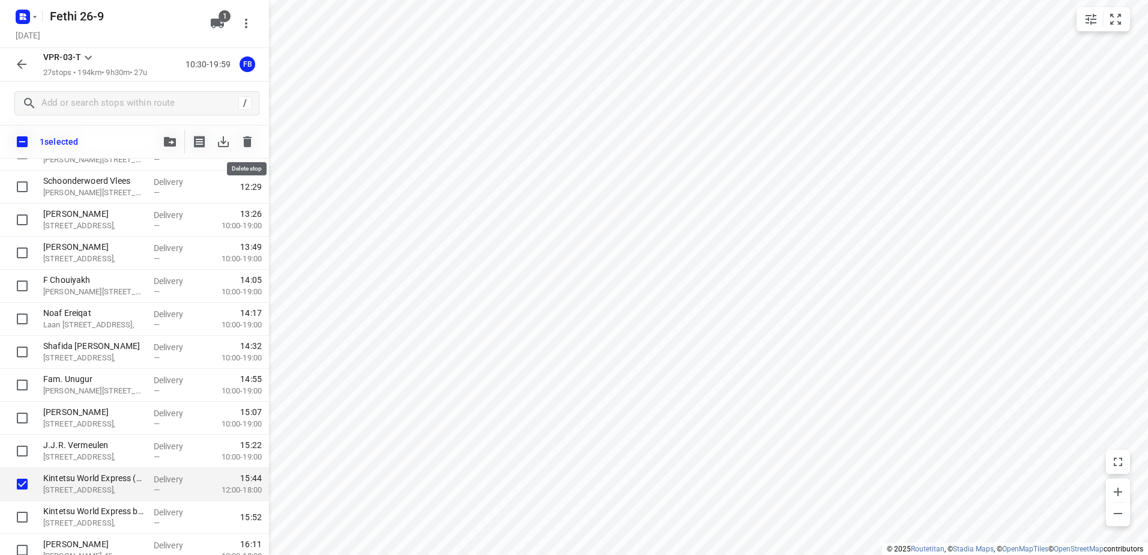
click at [250, 143] on icon "button" at bounding box center [247, 141] width 8 height 11
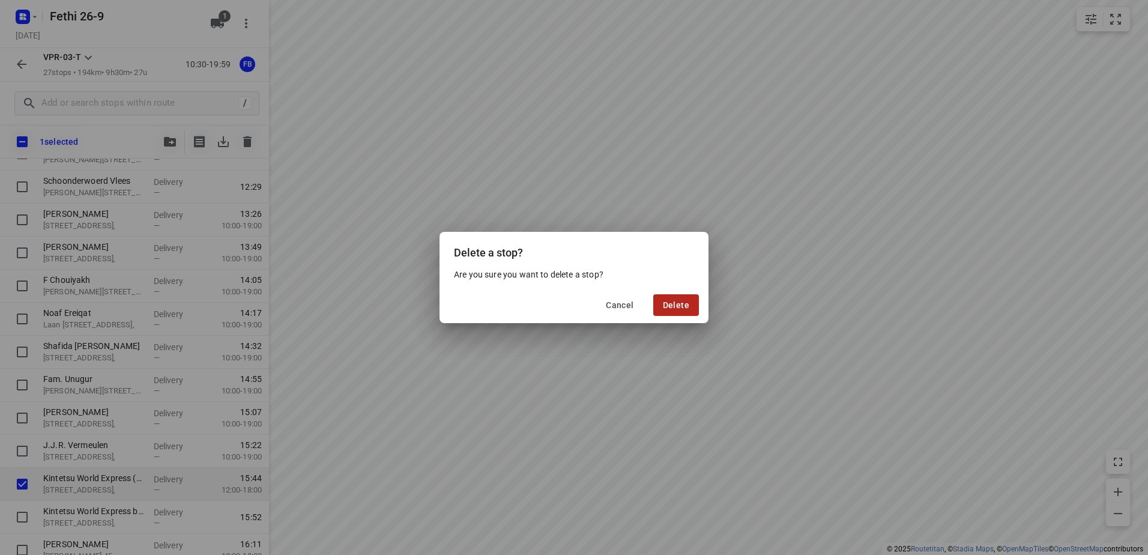
click at [671, 301] on span "Delete" at bounding box center [676, 305] width 26 height 10
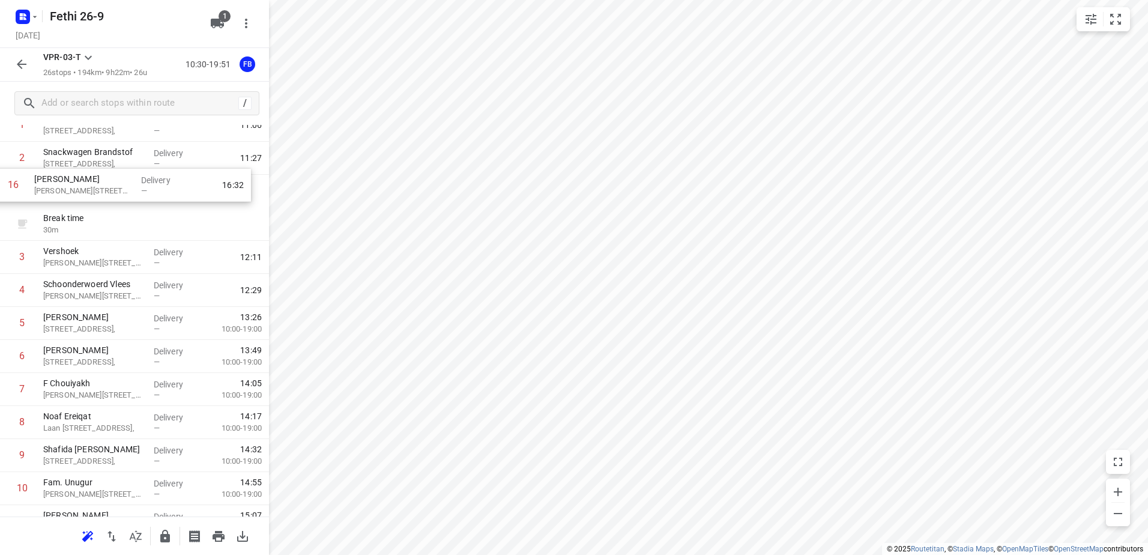
scroll to position [71, 0]
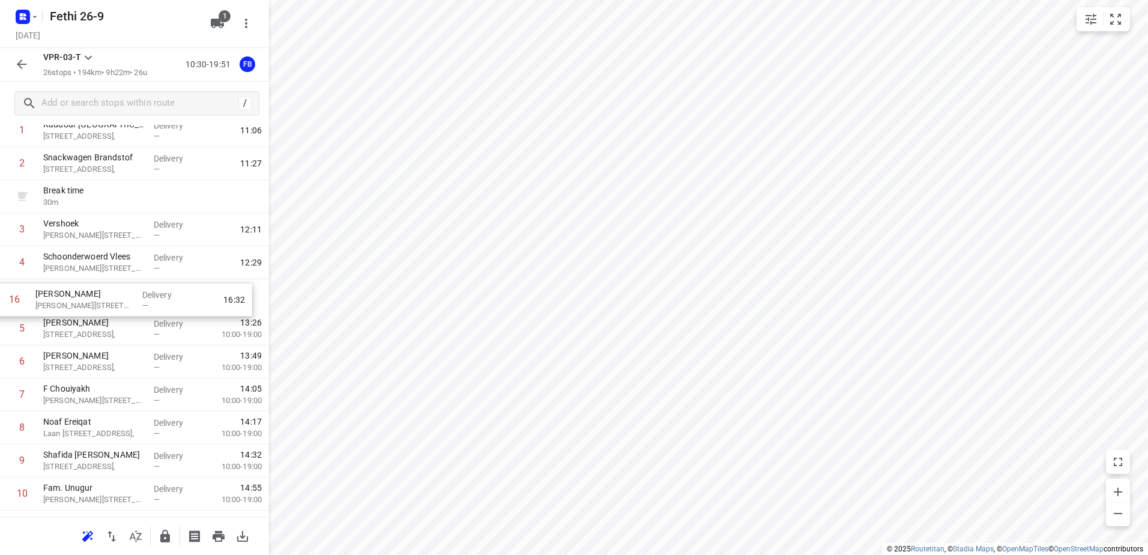
drag, startPoint x: 99, startPoint y: 431, endPoint x: 91, endPoint y: 298, distance: 133.5
click at [91, 298] on div "1 Kaddour Utrecht [STREET_ADDRESS], Delivery — 11:06 2 Snackwagen [GEOGRAPHIC_D…" at bounding box center [134, 560] width 269 height 892
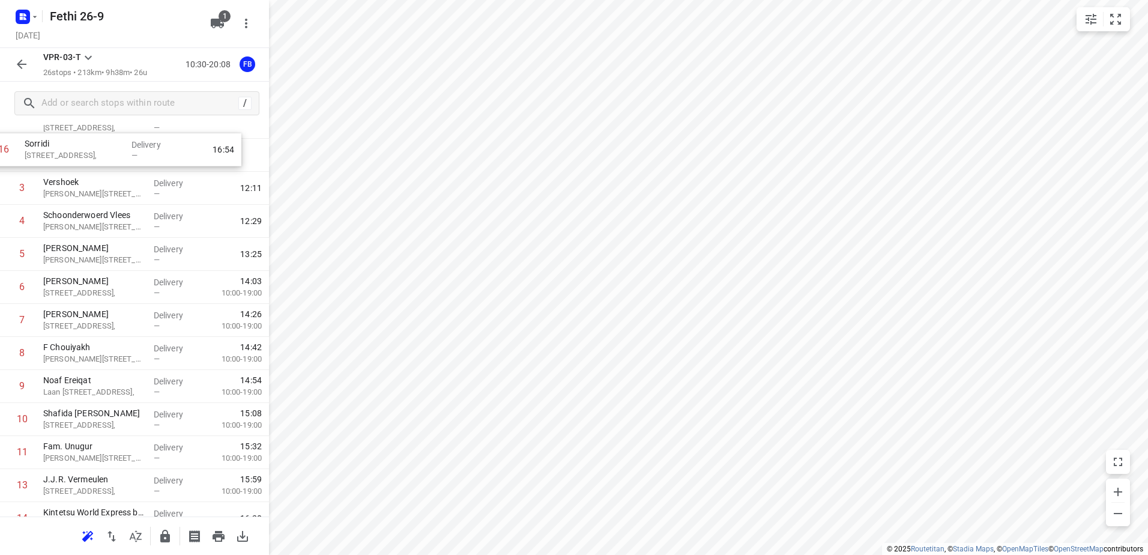
scroll to position [0, 0]
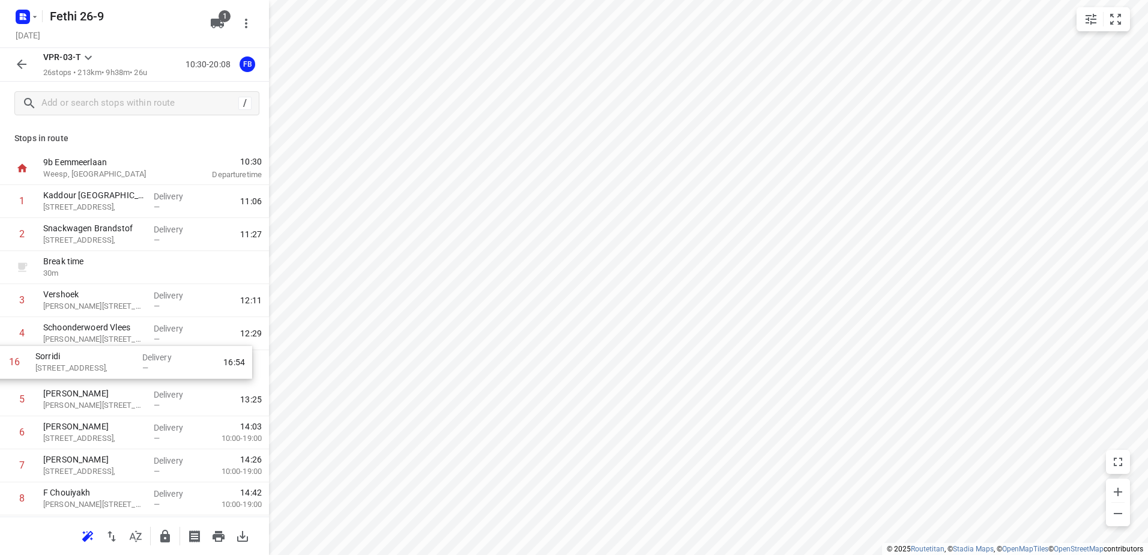
drag, startPoint x: 81, startPoint y: 484, endPoint x: 74, endPoint y: 364, distance: 120.3
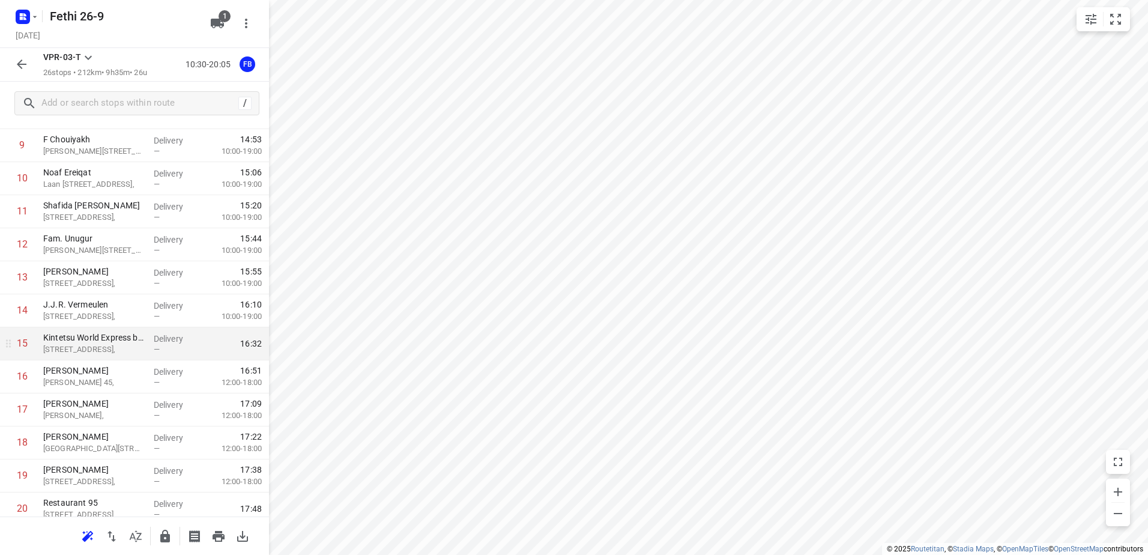
scroll to position [293, 0]
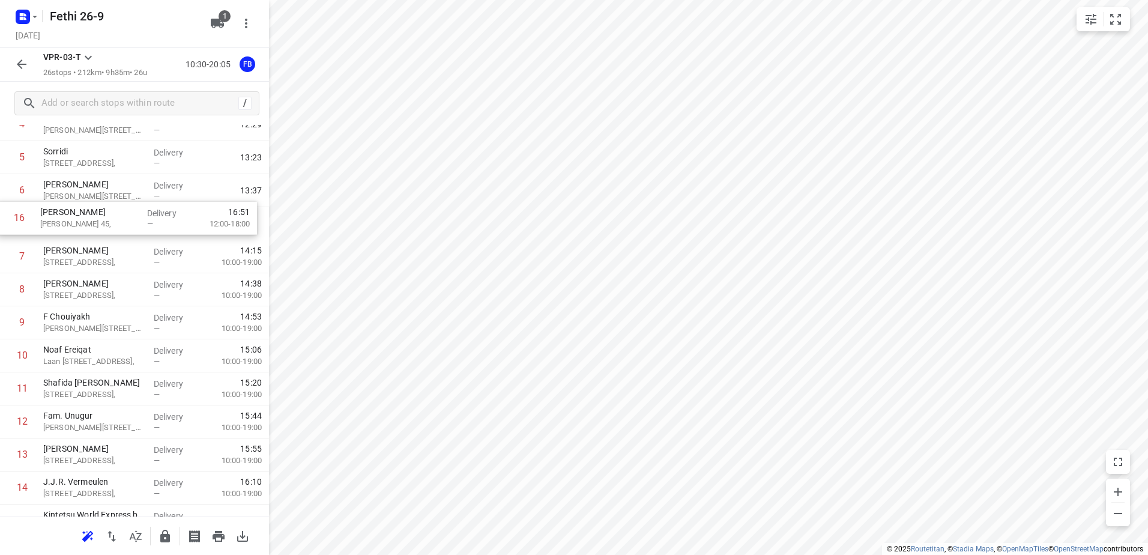
drag, startPoint x: 105, startPoint y: 441, endPoint x: 103, endPoint y: 219, distance: 222.2
click at [103, 219] on div "1 Kaddour Utrecht [STREET_ADDRESS], Delivery — 11:06 2 Snackwagen [GEOGRAPHIC_D…" at bounding box center [134, 422] width 269 height 892
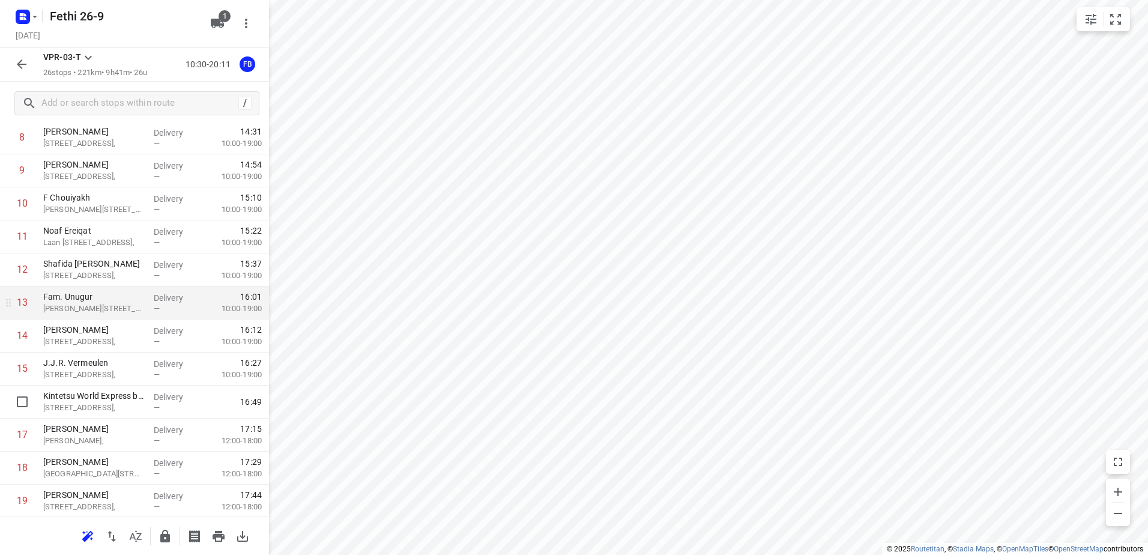
scroll to position [388, 0]
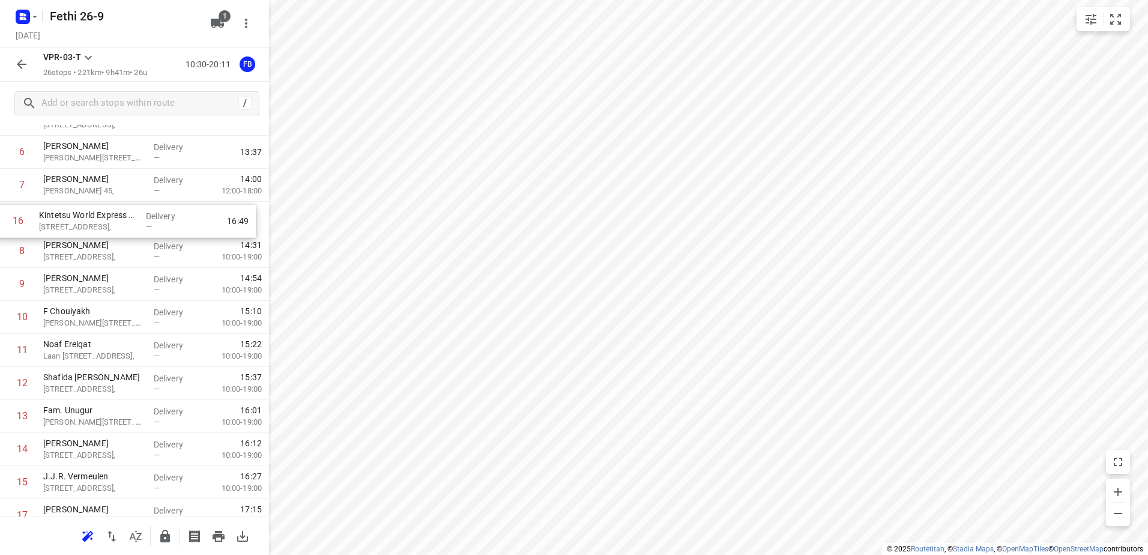
drag, startPoint x: 104, startPoint y: 350, endPoint x: 100, endPoint y: 223, distance: 126.2
click at [100, 223] on div "1 Kaddour Utrecht [STREET_ADDRESS], Delivery — 11:06 2 Snackwagen [GEOGRAPHIC_D…" at bounding box center [134, 384] width 269 height 892
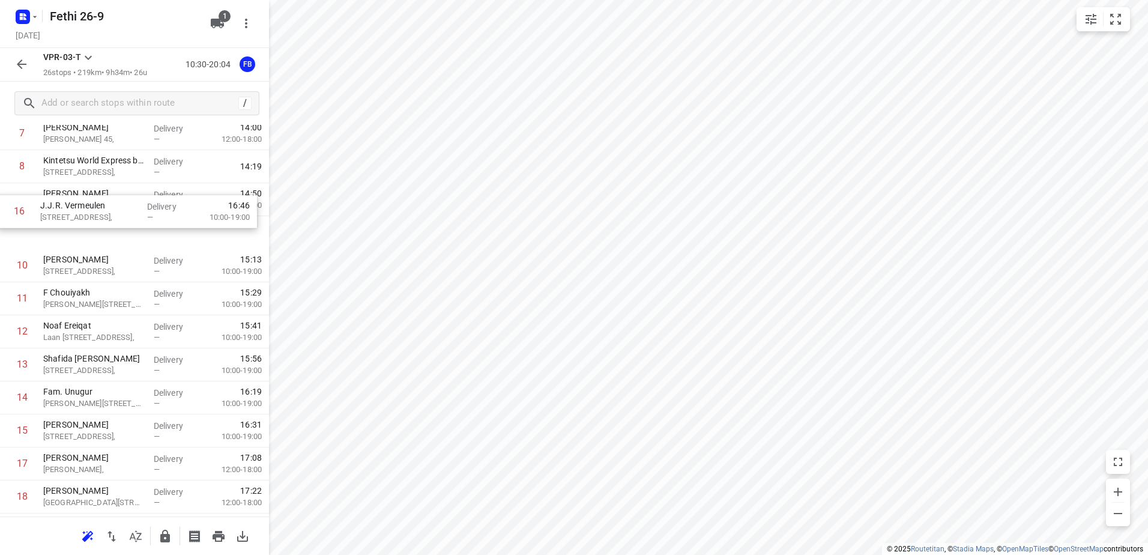
drag, startPoint x: 80, startPoint y: 428, endPoint x: 77, endPoint y: 203, distance: 225.3
click at [77, 203] on div "1 Kaddour Utrecht [STREET_ADDRESS], Delivery — 11:06 2 Snackwagen [GEOGRAPHIC_D…" at bounding box center [134, 332] width 269 height 892
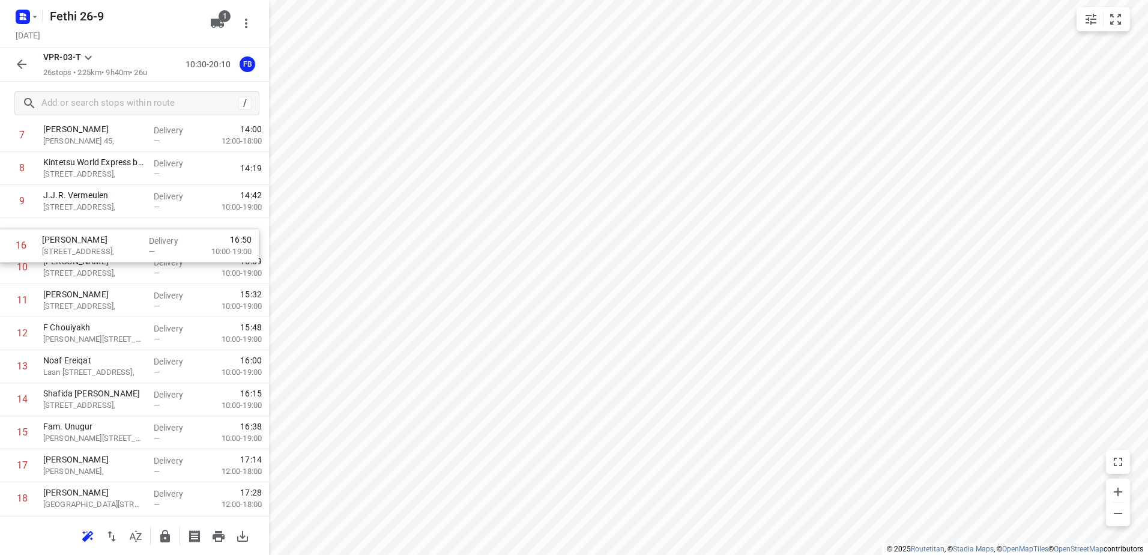
drag, startPoint x: 86, startPoint y: 434, endPoint x: 86, endPoint y: 241, distance: 192.8
click at [86, 241] on div "1 Kaddour Utrecht [STREET_ADDRESS], Delivery — 11:06 2 Snackwagen [GEOGRAPHIC_D…" at bounding box center [134, 334] width 269 height 892
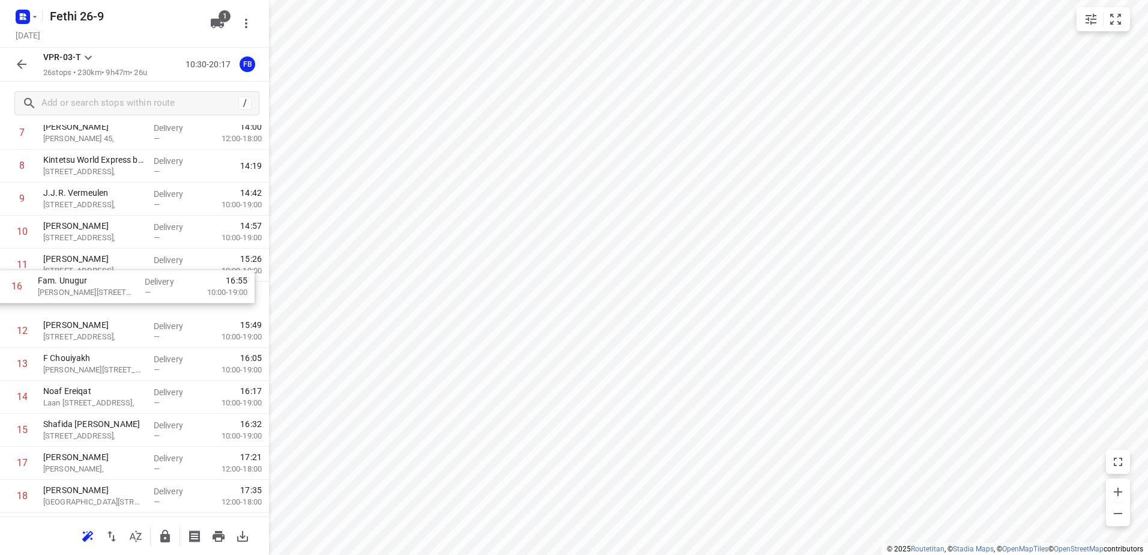
drag, startPoint x: 70, startPoint y: 437, endPoint x: 65, endPoint y: 275, distance: 162.3
click at [65, 275] on div "1 Kaddour Utrecht [STREET_ADDRESS], Delivery — 11:06 2 Snackwagen [GEOGRAPHIC_D…" at bounding box center [134, 331] width 269 height 892
drag, startPoint x: 87, startPoint y: 432, endPoint x: 83, endPoint y: 305, distance: 128.0
click at [83, 305] on div "1 Kaddour Utrecht [STREET_ADDRESS], Delivery — 11:06 2 Snackwagen [GEOGRAPHIC_D…" at bounding box center [134, 329] width 269 height 892
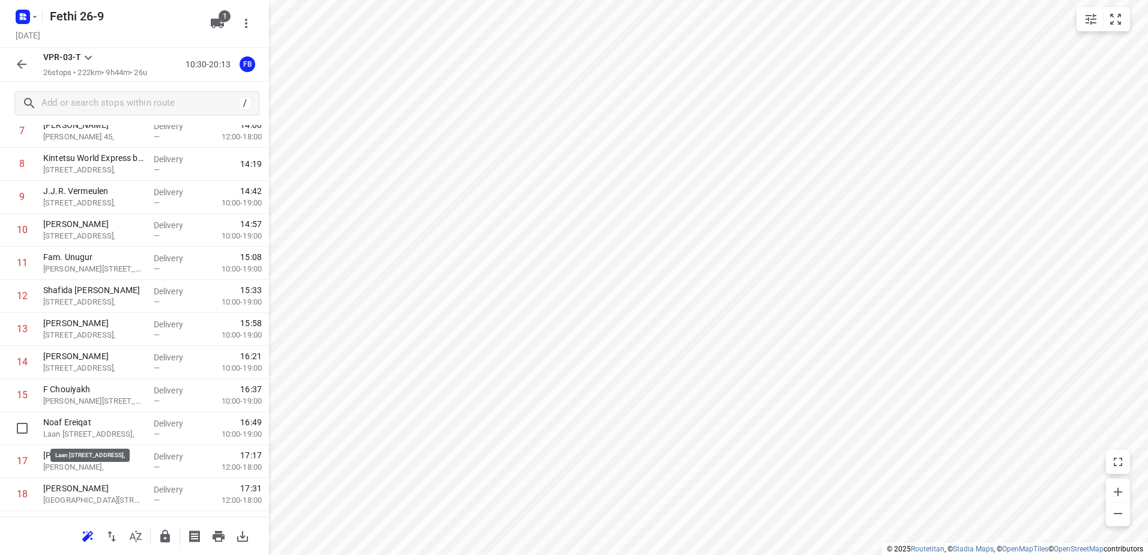
scroll to position [304, 0]
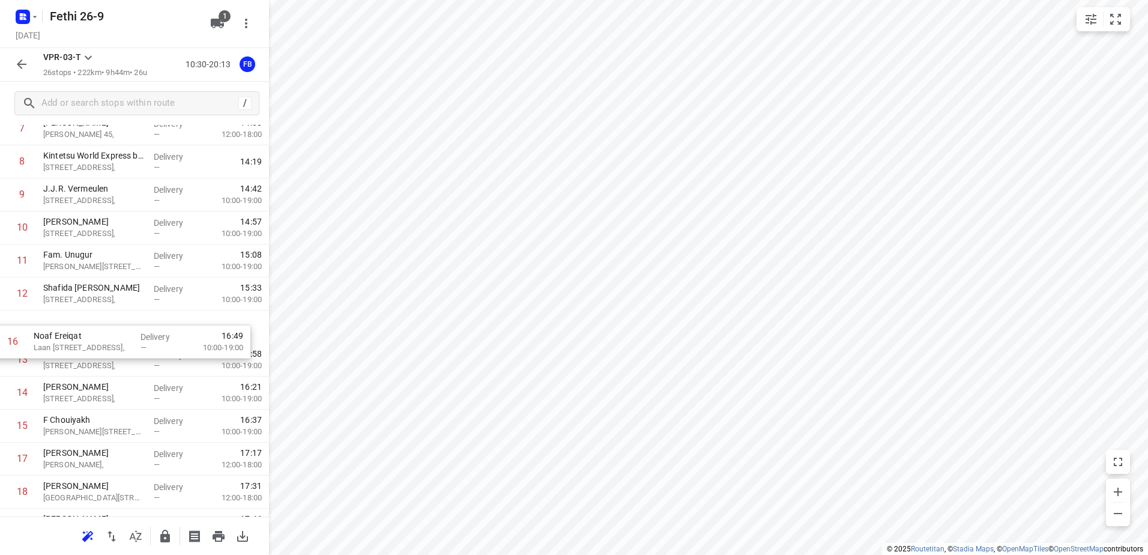
drag, startPoint x: 77, startPoint y: 428, endPoint x: 67, endPoint y: 331, distance: 97.2
click at [67, 331] on div "1 Kaddour Utrecht [STREET_ADDRESS], Delivery — 11:06 2 Snackwagen [GEOGRAPHIC_D…" at bounding box center [134, 327] width 269 height 892
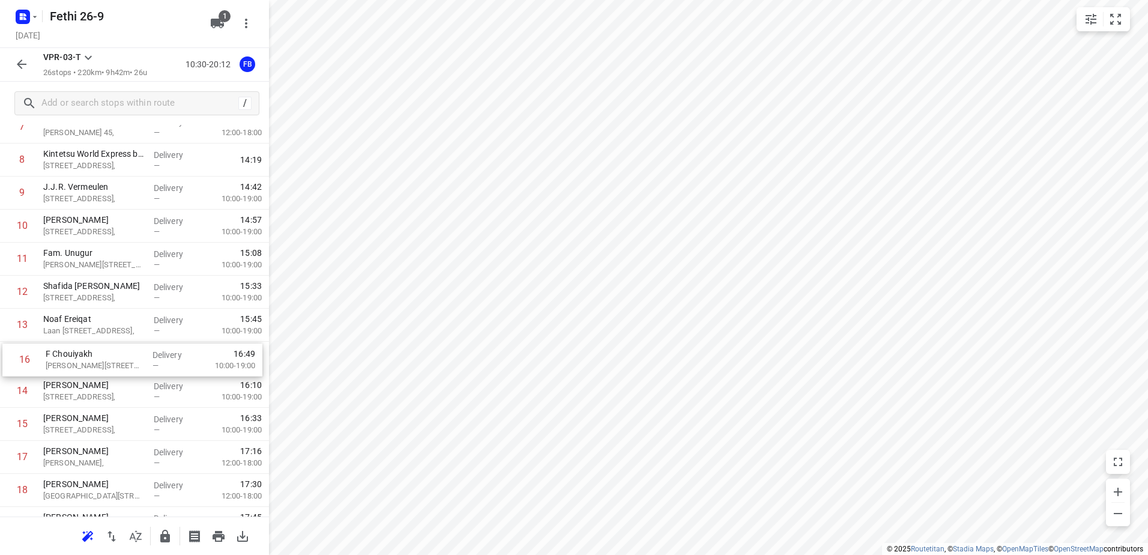
drag, startPoint x: 76, startPoint y: 428, endPoint x: 78, endPoint y: 359, distance: 69.1
click at [78, 359] on div "1 Kaddour Utrecht [STREET_ADDRESS], Delivery — 11:06 2 Snackwagen [GEOGRAPHIC_D…" at bounding box center [134, 325] width 269 height 892
drag, startPoint x: 86, startPoint y: 428, endPoint x: 102, endPoint y: 396, distance: 34.9
click at [86, 392] on div "1 Kaddour Utrecht [STREET_ADDRESS], Delivery — 11:06 2 Snackwagen [GEOGRAPHIC_D…" at bounding box center [134, 323] width 269 height 892
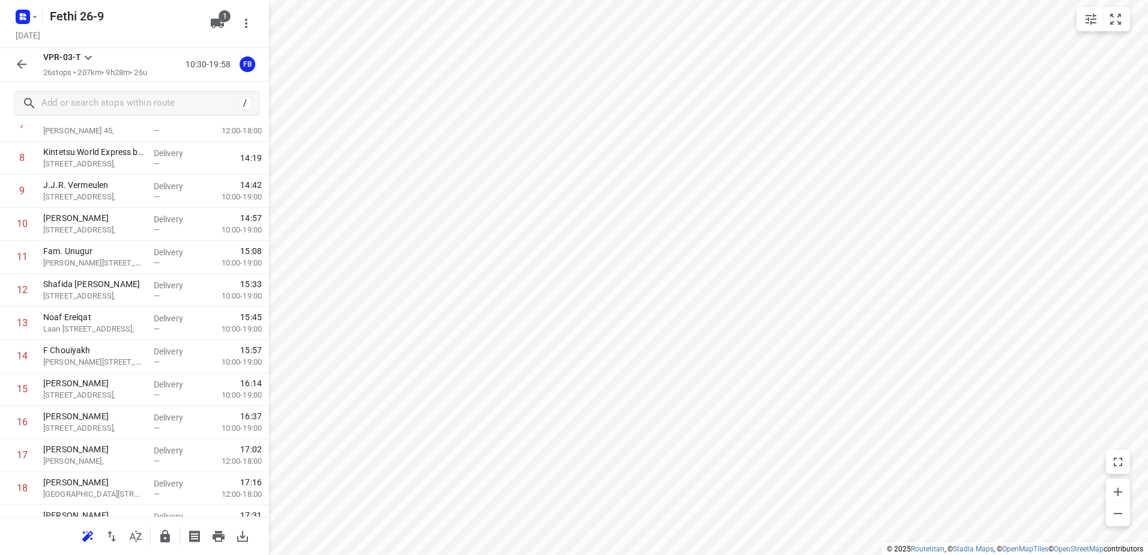
click at [23, 67] on icon "button" at bounding box center [21, 64] width 14 height 14
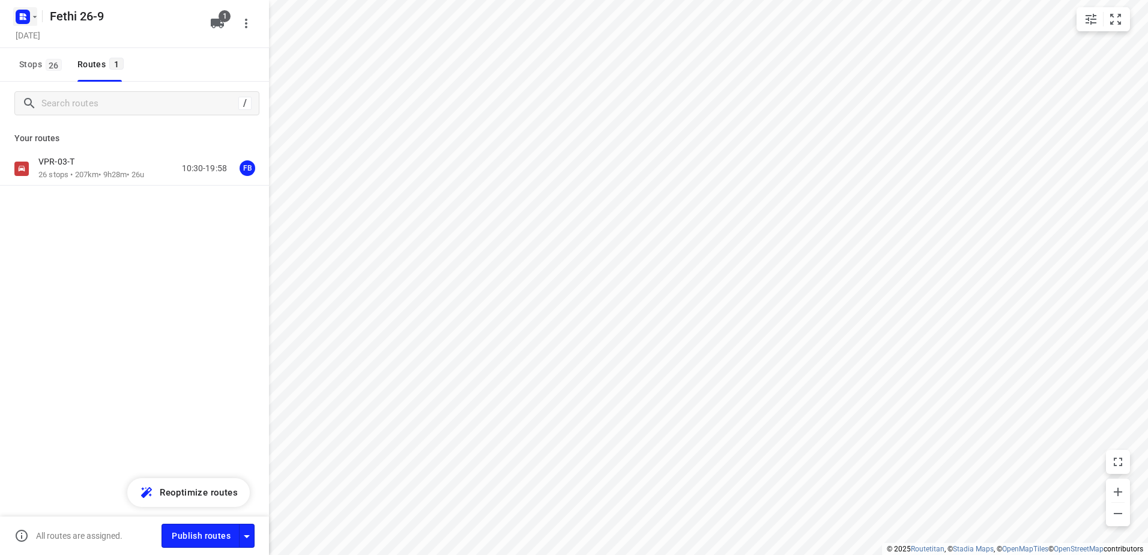
click at [34, 17] on icon "button" at bounding box center [35, 17] width 10 height 10
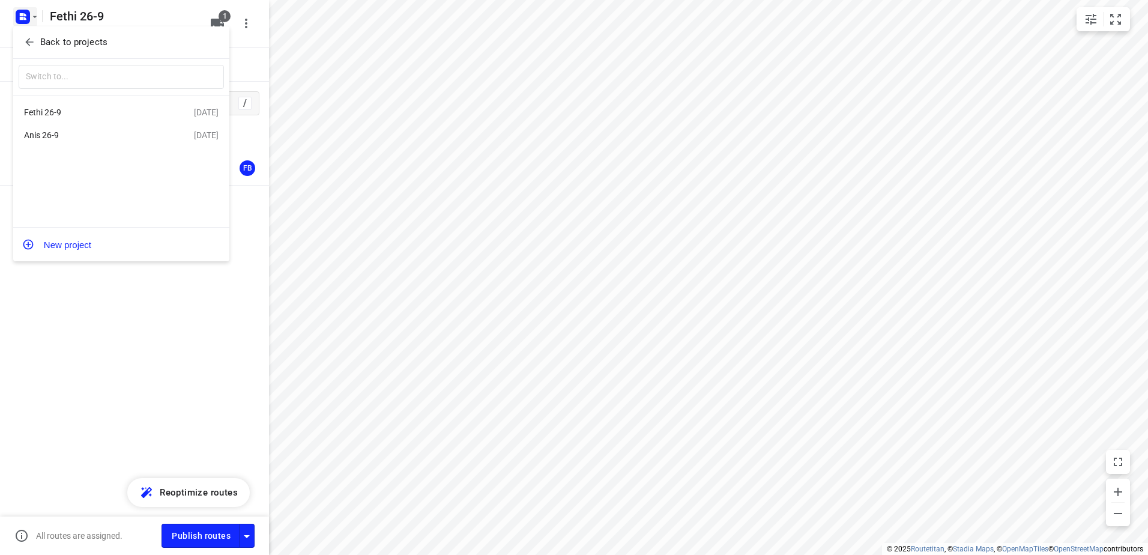
click at [47, 136] on div "Anis 26-9" at bounding box center [93, 135] width 138 height 10
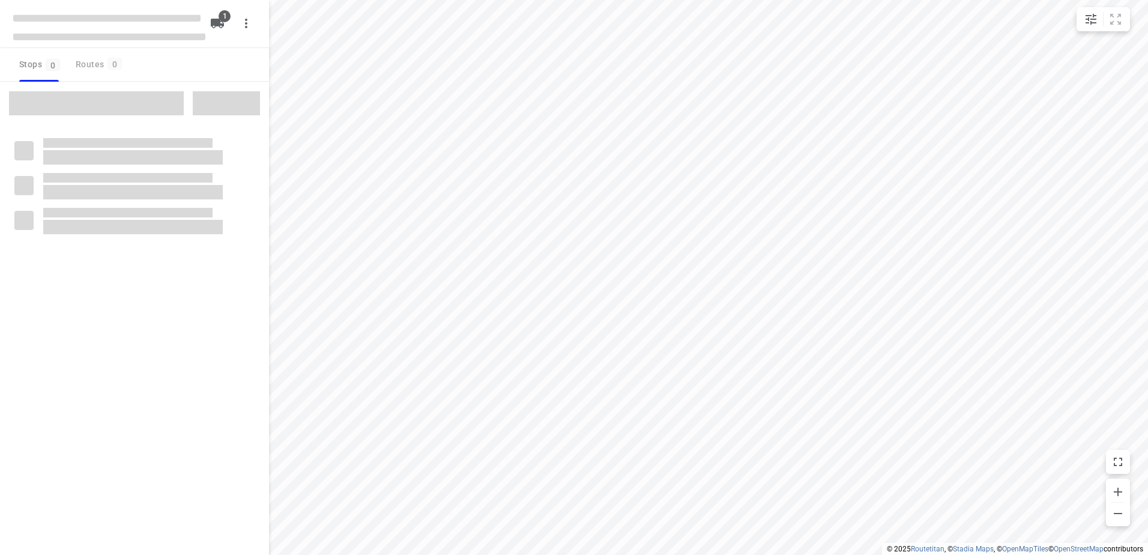
type input "distance"
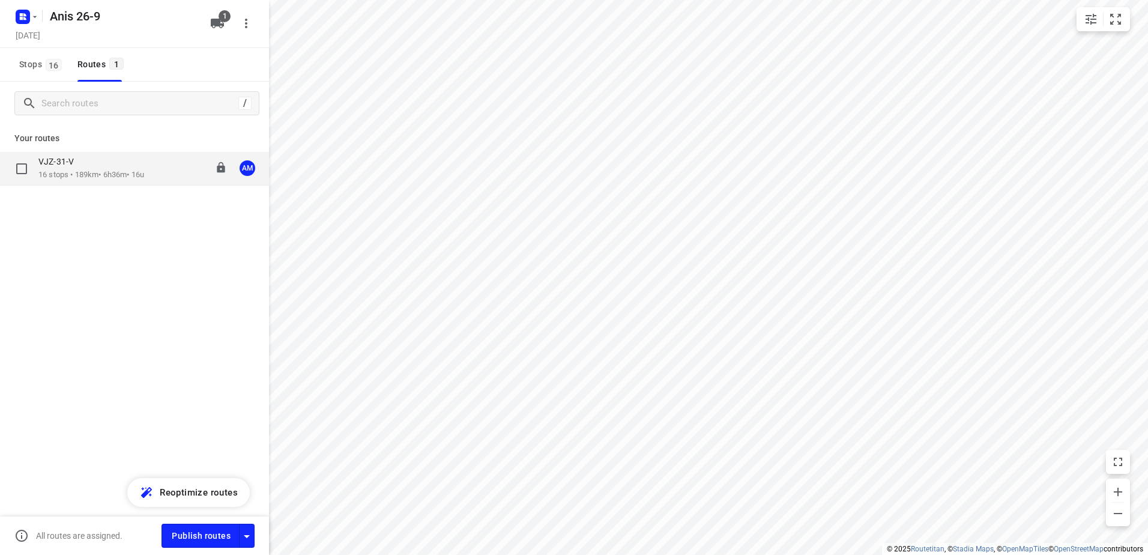
click at [71, 166] on p "VJZ-31-V" at bounding box center [59, 161] width 43 height 11
